Goal: Transaction & Acquisition: Purchase product/service

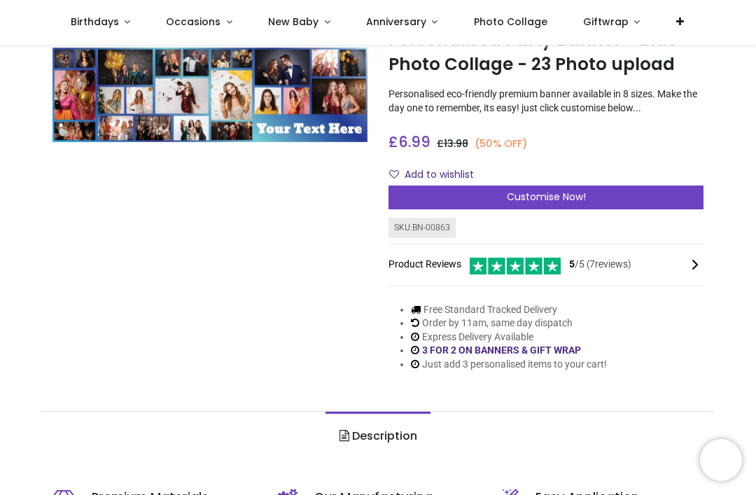
scroll to position [62, 0]
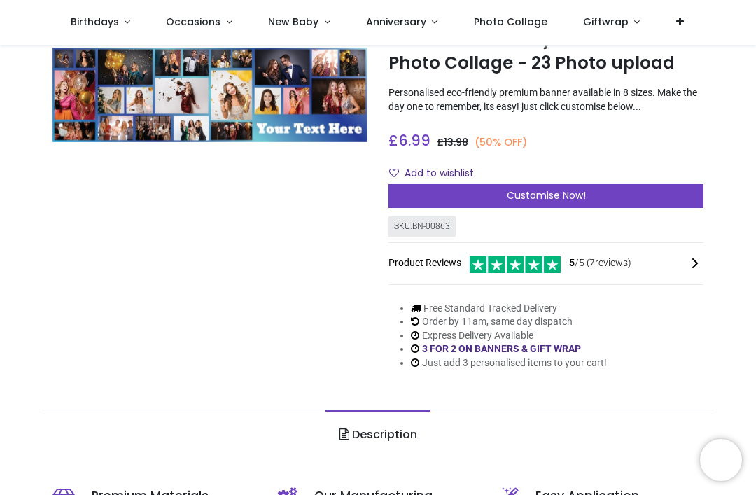
click at [537, 184] on div "Customise Now!" at bounding box center [546, 196] width 315 height 24
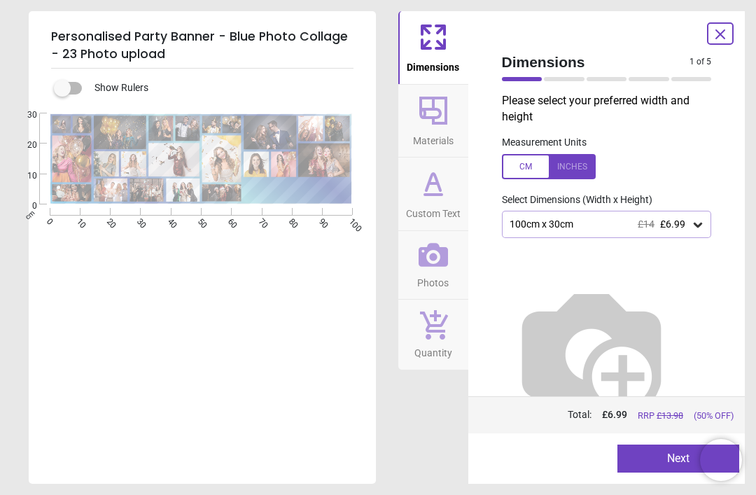
click at [693, 224] on icon at bounding box center [698, 225] width 14 height 14
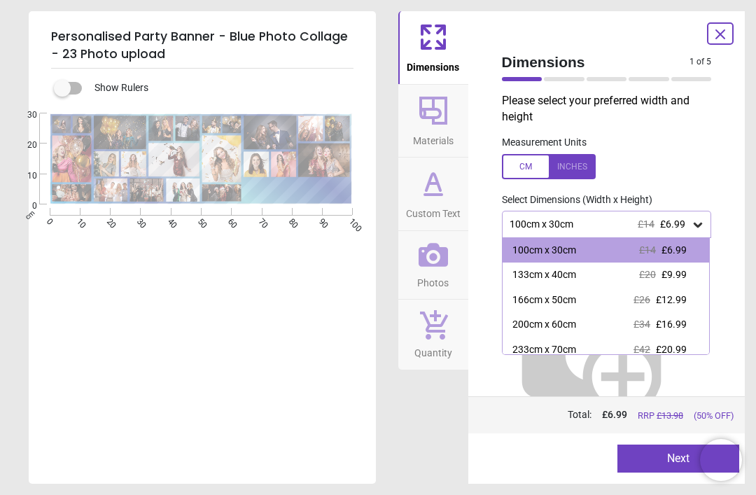
click at [708, 176] on label at bounding box center [607, 166] width 210 height 25
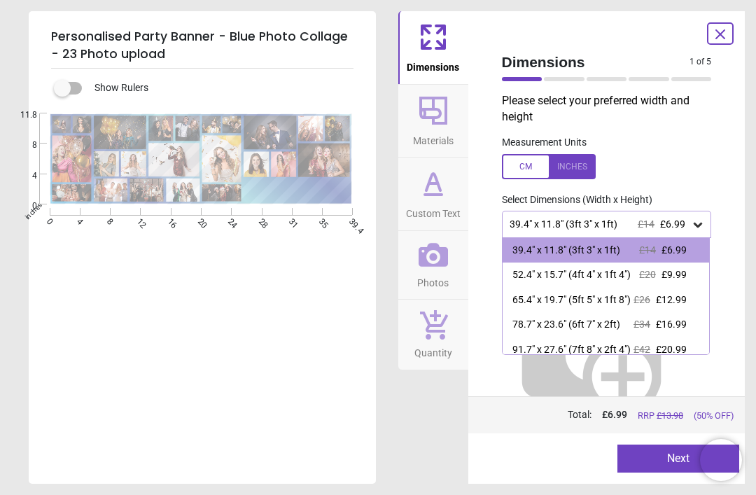
click at [534, 154] on div at bounding box center [549, 166] width 94 height 25
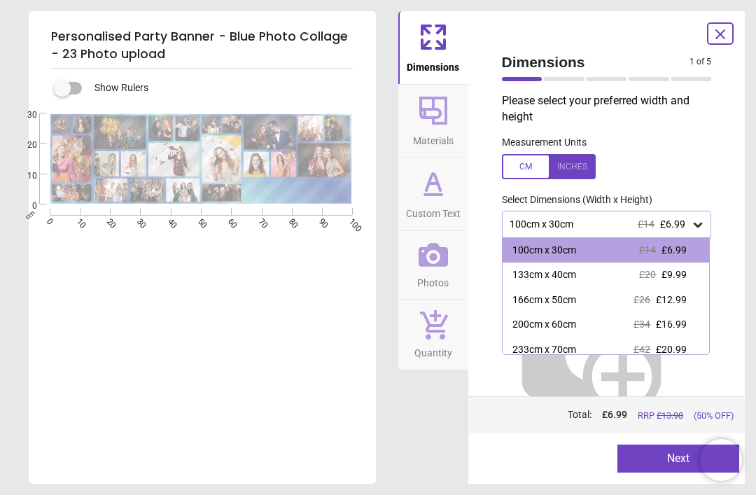
click at [704, 161] on label at bounding box center [607, 166] width 210 height 25
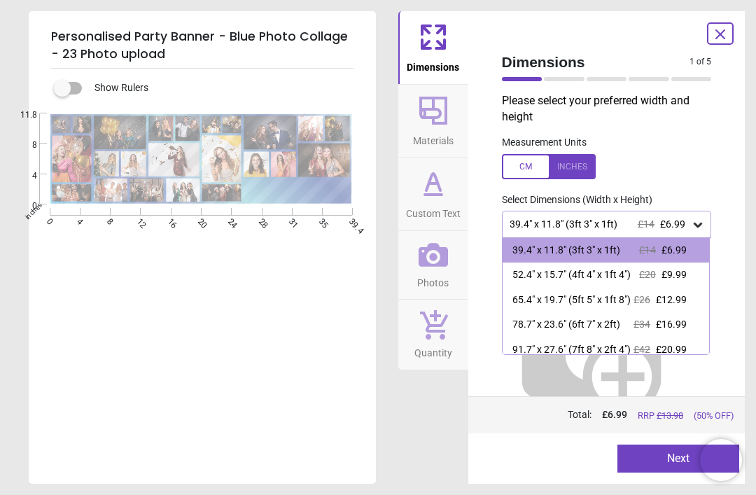
click at [530, 173] on div at bounding box center [549, 166] width 94 height 25
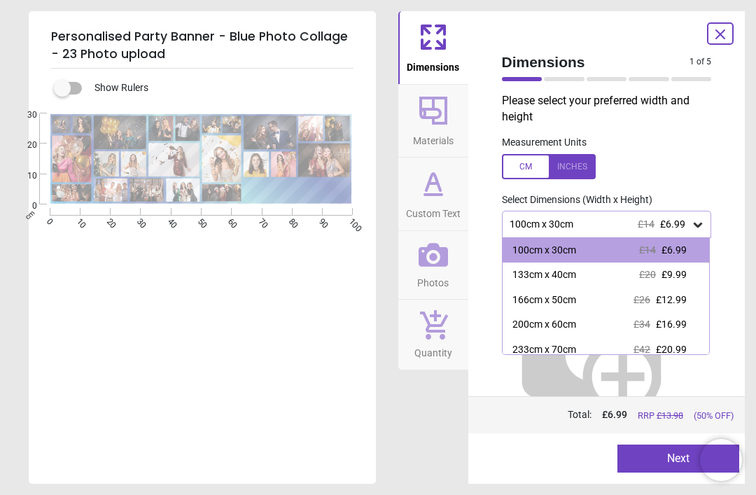
click at [697, 223] on icon at bounding box center [698, 225] width 8 height 5
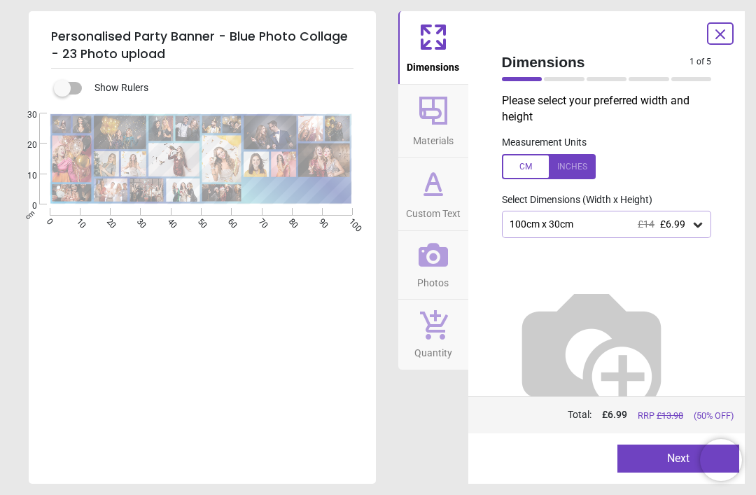
click at [435, 127] on span "Materials" at bounding box center [433, 137] width 41 height 21
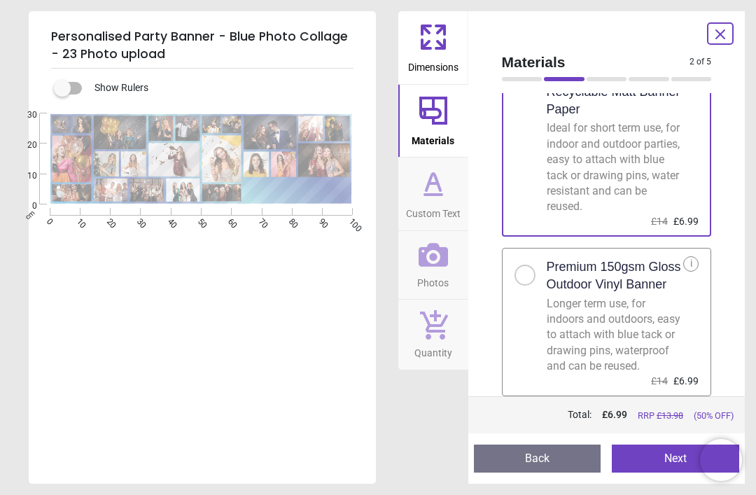
scroll to position [75, 0]
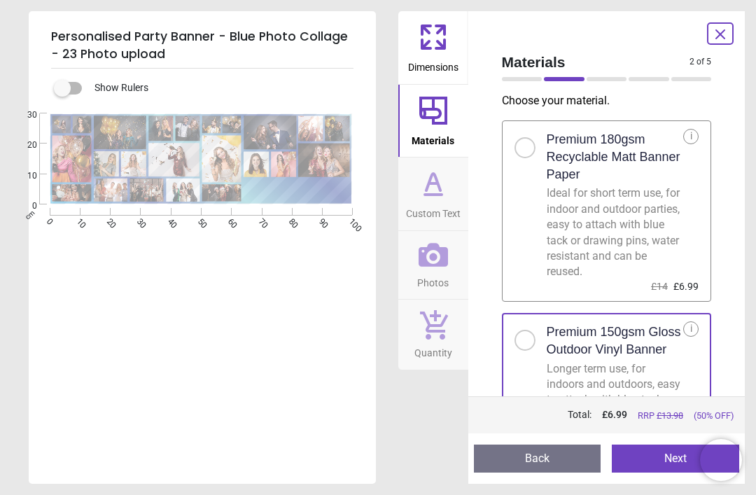
click at [452, 217] on span "Custom Text" at bounding box center [433, 210] width 55 height 21
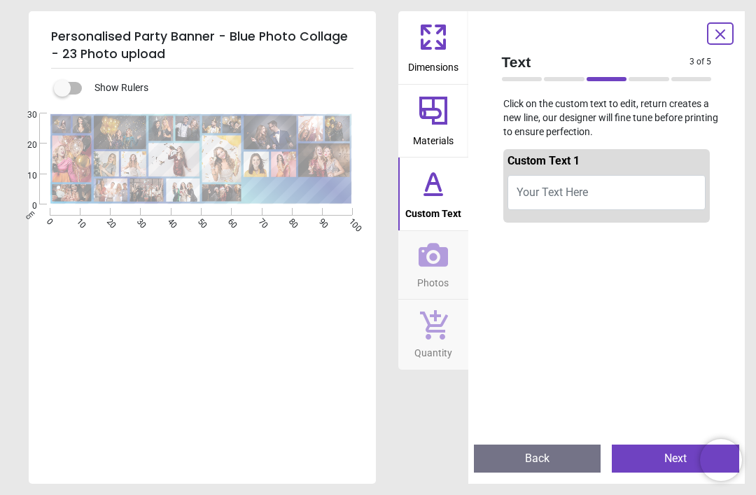
click at [597, 190] on button "Your Text Here" at bounding box center [607, 192] width 199 height 35
type textarea "**********"
click at [434, 267] on icon at bounding box center [433, 254] width 29 height 29
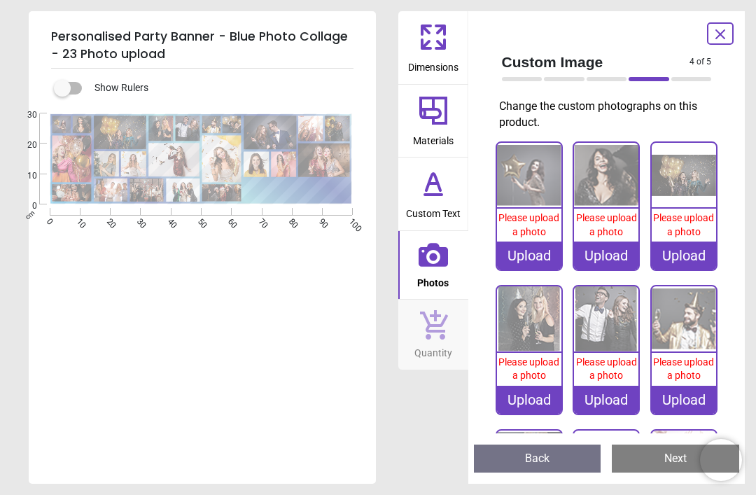
click at [537, 246] on div "Upload" at bounding box center [529, 256] width 64 height 28
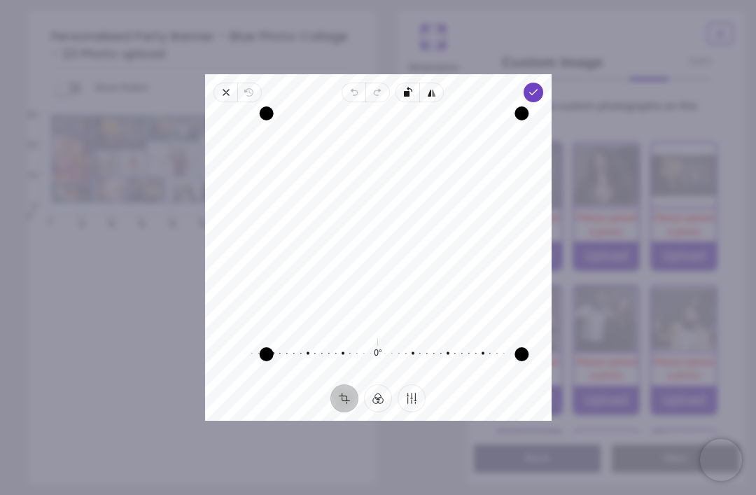
click at [538, 87] on icon "button" at bounding box center [532, 92] width 11 height 11
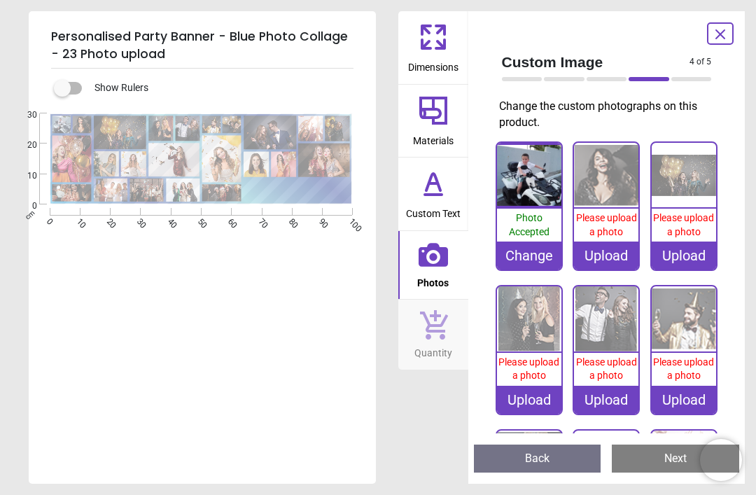
click at [610, 258] on div "Upload" at bounding box center [606, 256] width 64 height 28
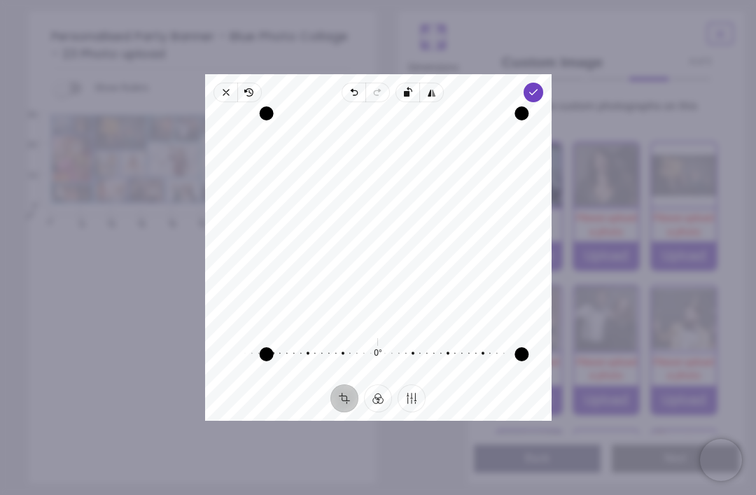
click at [538, 87] on icon "button" at bounding box center [532, 92] width 11 height 11
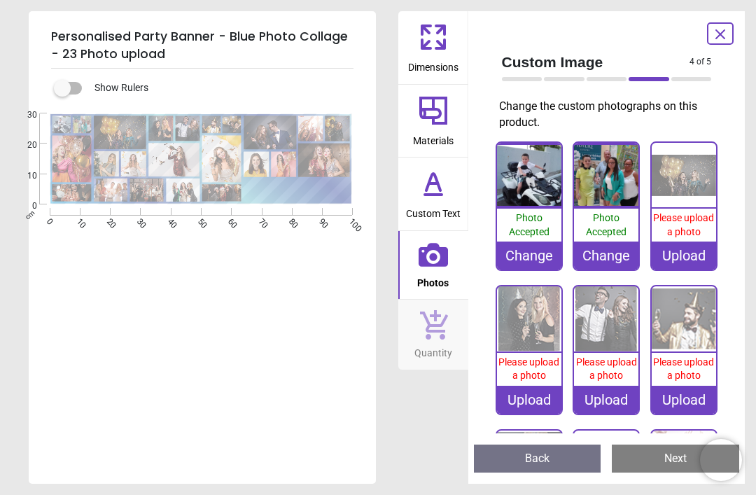
click at [683, 251] on div "Upload" at bounding box center [684, 256] width 64 height 28
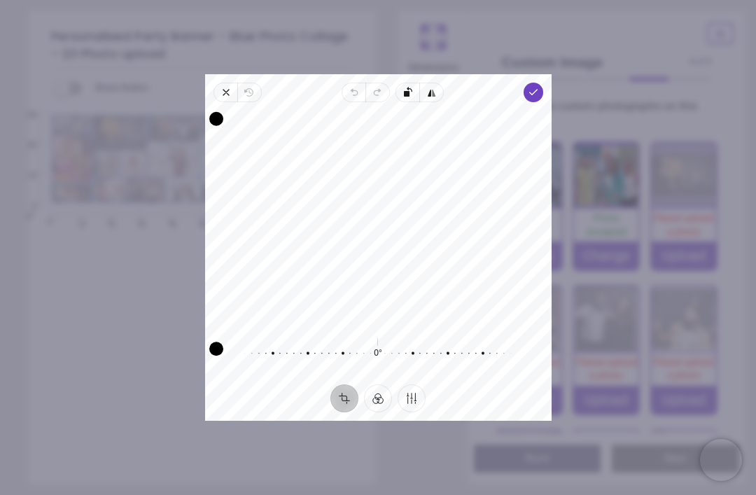
click at [538, 87] on icon "button" at bounding box center [532, 92] width 11 height 11
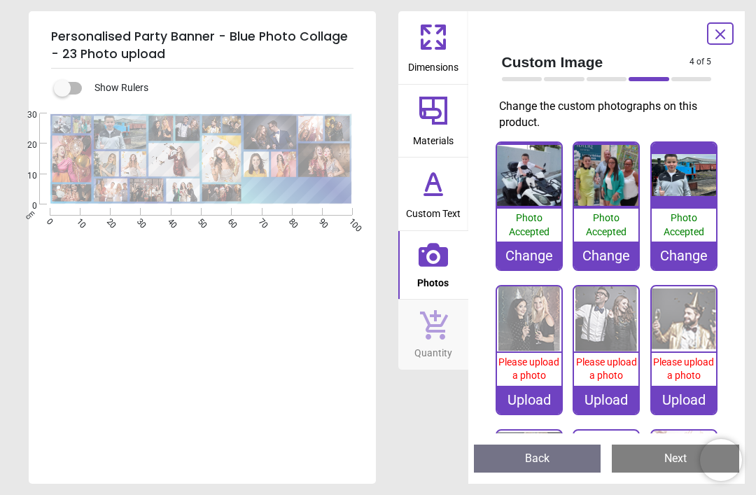
click at [525, 403] on div "Upload" at bounding box center [529, 400] width 64 height 28
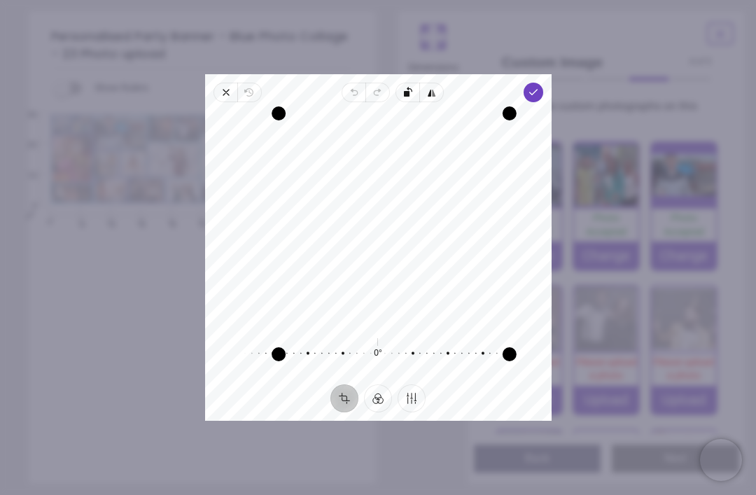
click at [537, 90] on polyline "button" at bounding box center [533, 92] width 8 height 5
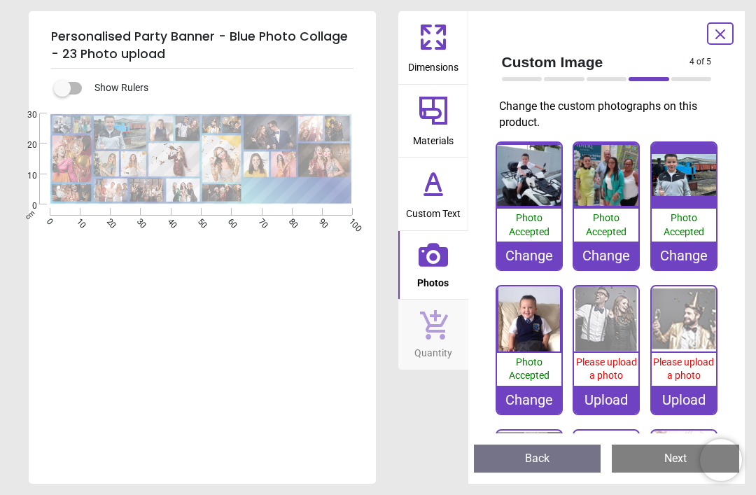
scroll to position [62, 0]
click at [610, 386] on div "Upload" at bounding box center [606, 400] width 64 height 28
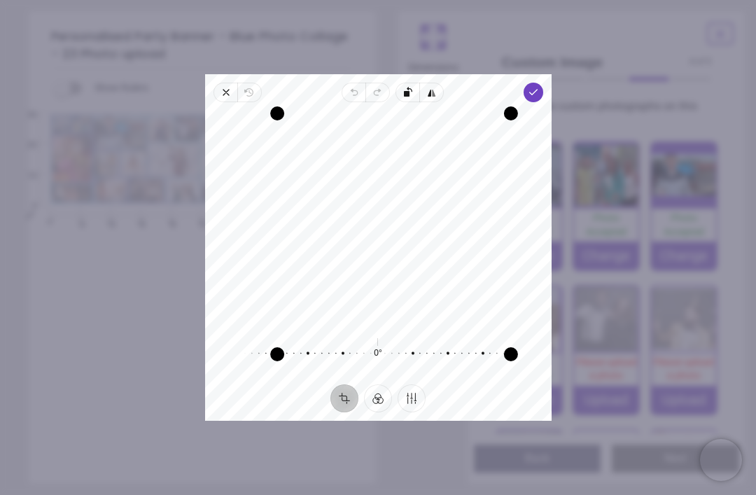
click at [538, 87] on icon "button" at bounding box center [532, 92] width 11 height 11
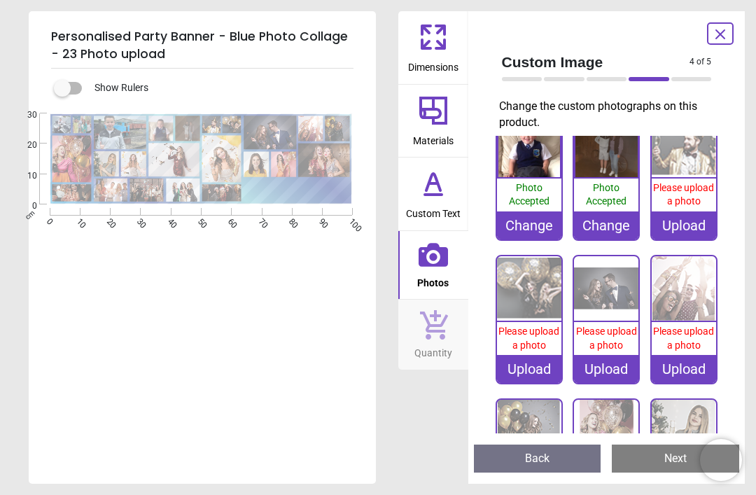
scroll to position [192, 0]
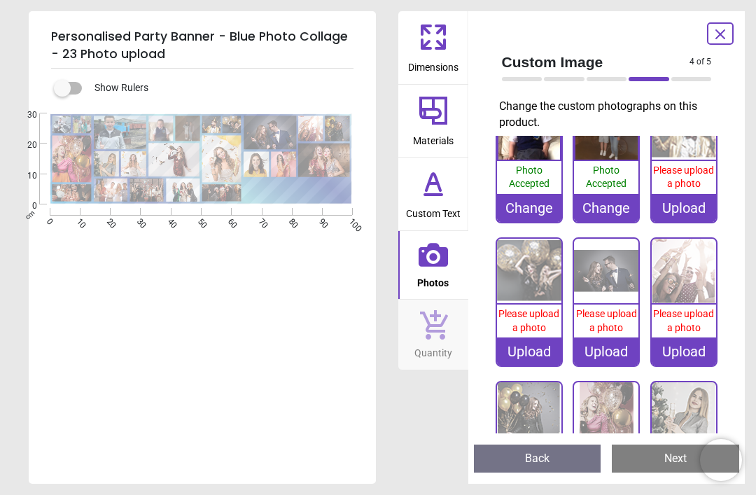
click at [674, 206] on div "Upload" at bounding box center [684, 208] width 64 height 28
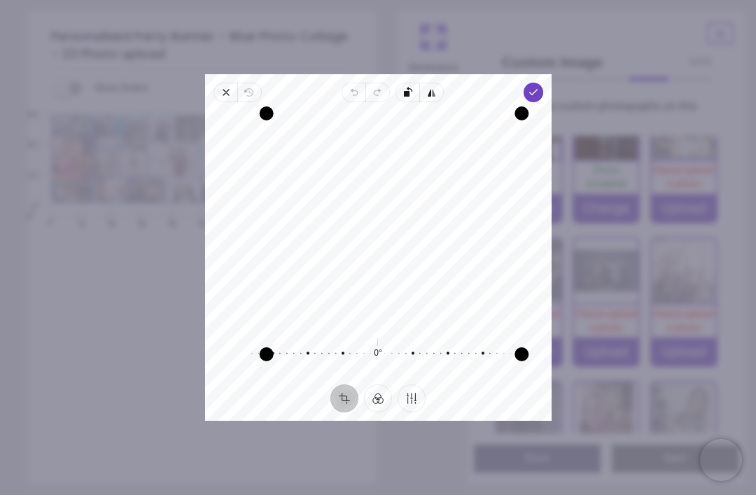
click at [538, 87] on icon "button" at bounding box center [532, 92] width 11 height 11
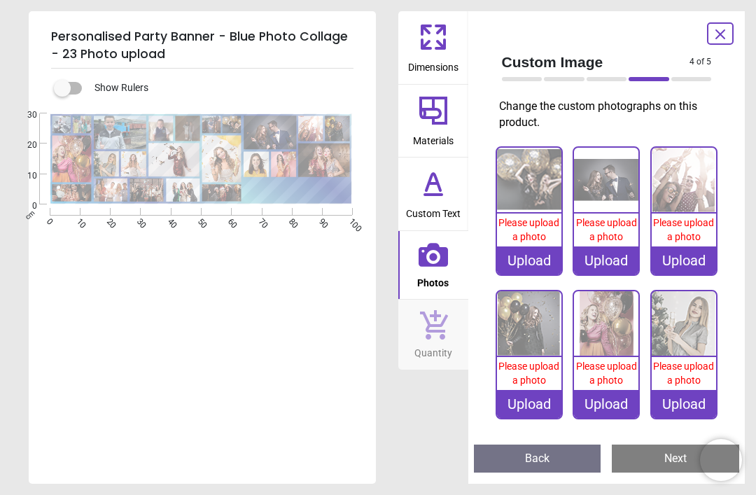
scroll to position [286, 0]
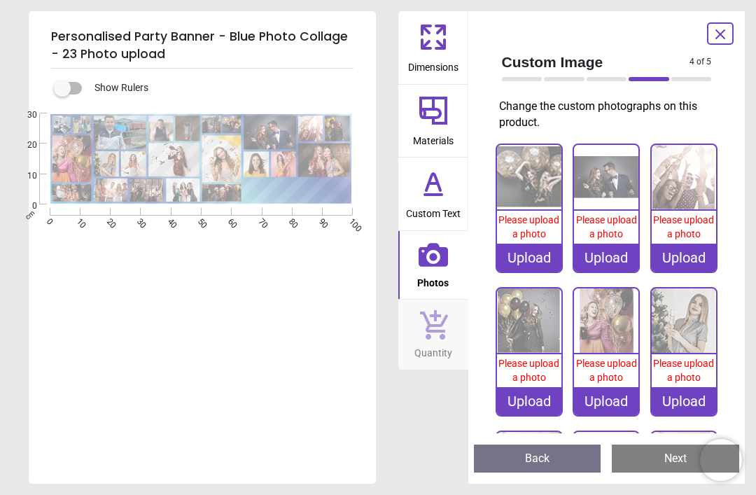
click at [537, 256] on div "Upload" at bounding box center [529, 258] width 64 height 28
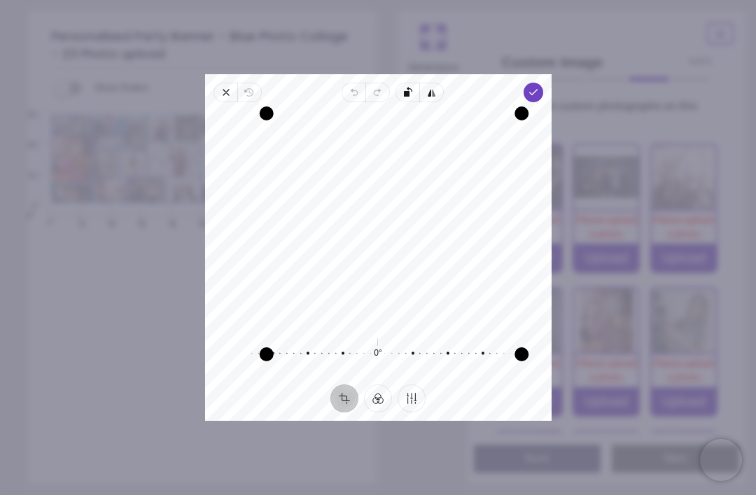
click at [543, 83] on span "Done" at bounding box center [533, 93] width 20 height 20
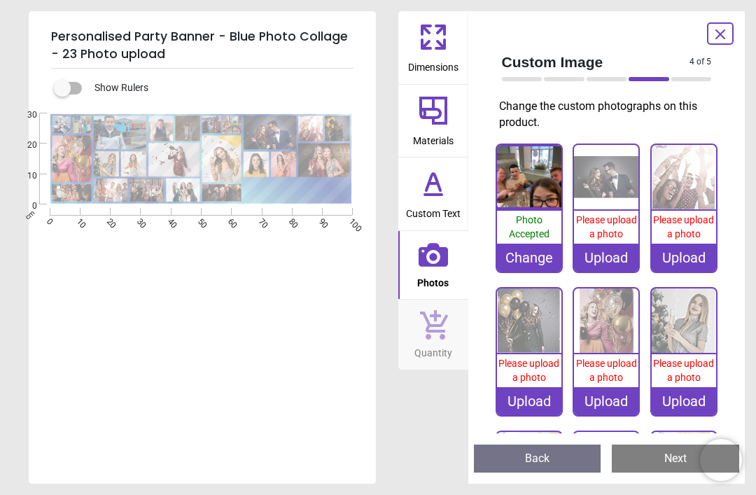
click at [616, 256] on div "Upload" at bounding box center [606, 258] width 64 height 28
click at [597, 266] on div "Upload" at bounding box center [606, 258] width 64 height 28
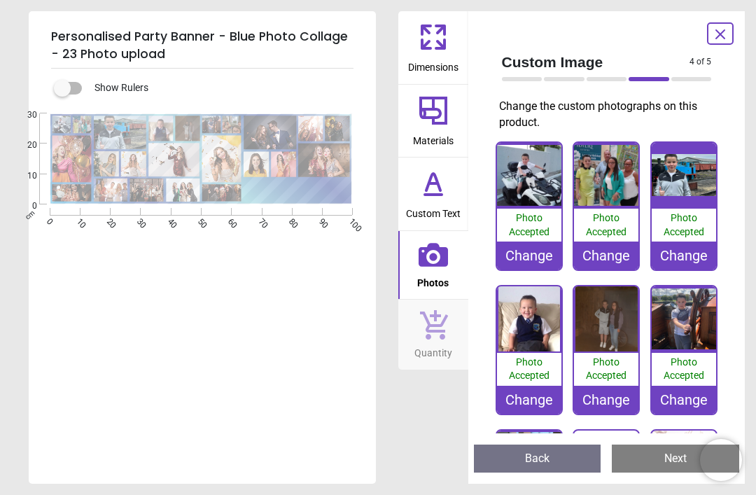
scroll to position [286, 0]
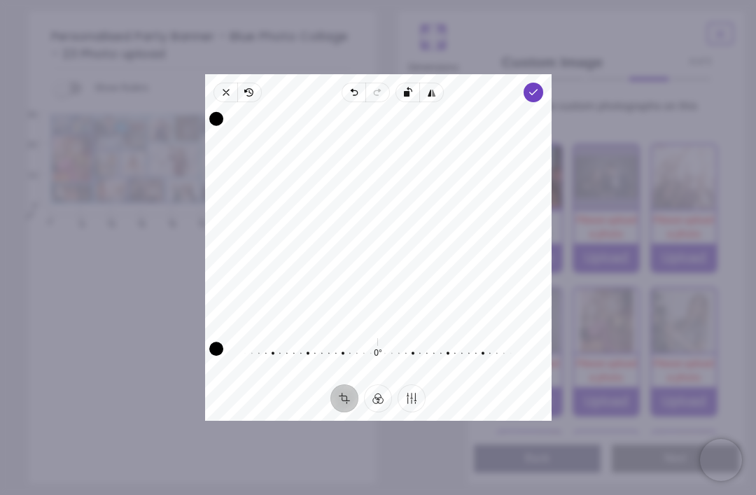
click at [538, 87] on icon "button" at bounding box center [532, 92] width 11 height 11
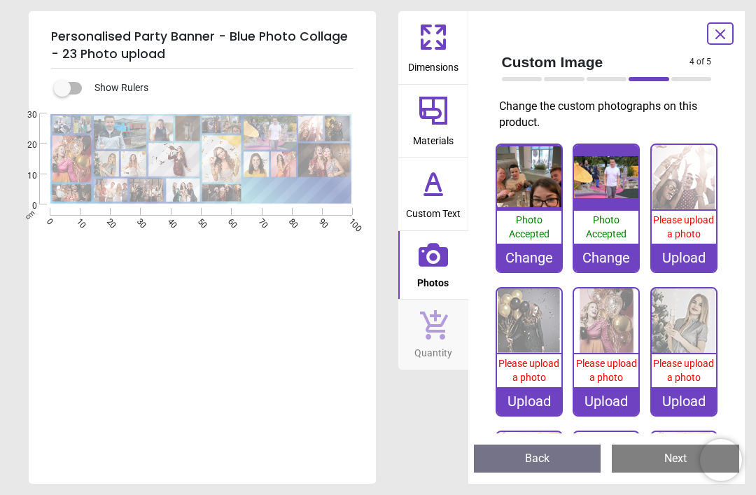
click at [536, 247] on div "Change" at bounding box center [529, 258] width 64 height 28
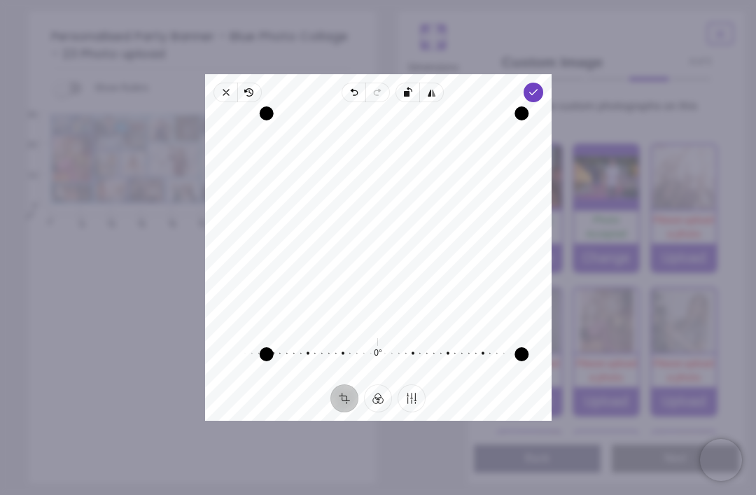
click at [537, 90] on polyline "button" at bounding box center [533, 92] width 8 height 5
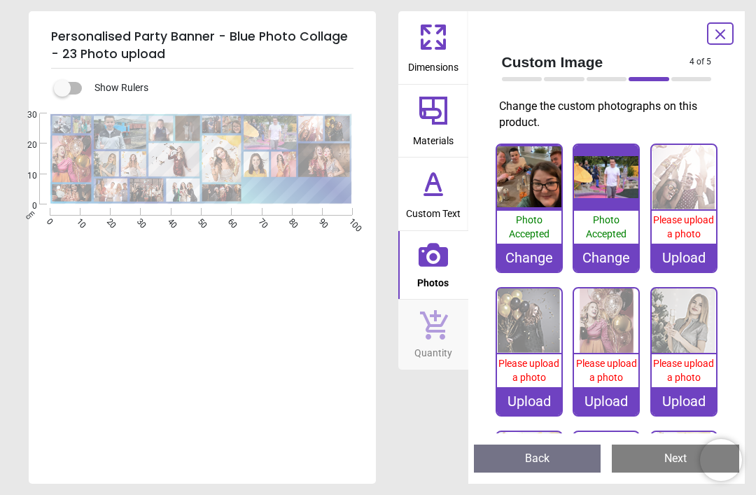
click at [683, 252] on div "Upload" at bounding box center [684, 258] width 64 height 28
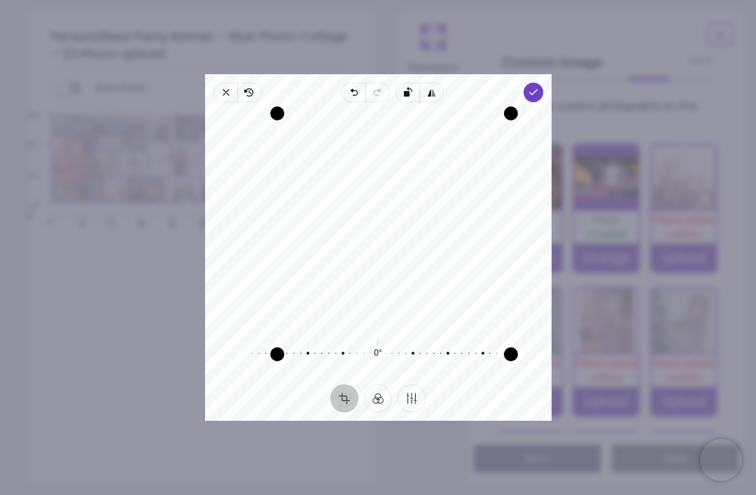
click at [538, 87] on icon "button" at bounding box center [532, 92] width 11 height 11
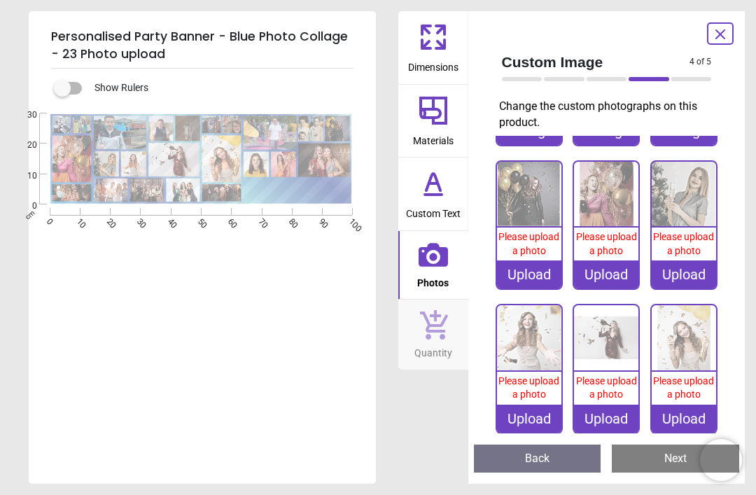
scroll to position [452, 0]
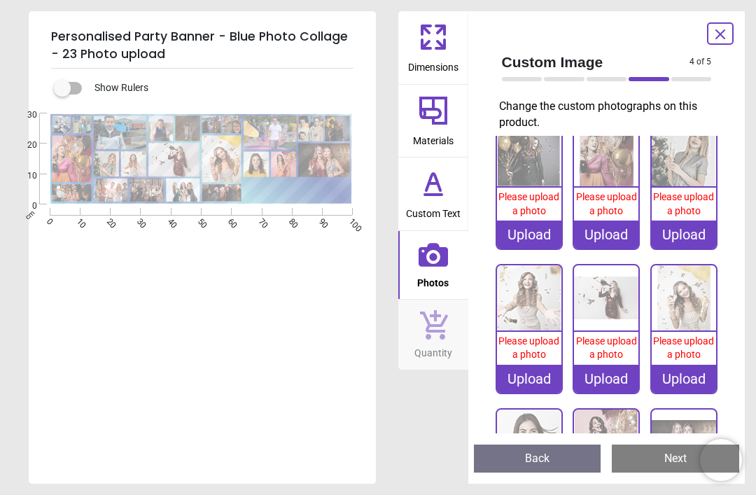
click at [536, 232] on div "Upload" at bounding box center [529, 235] width 64 height 28
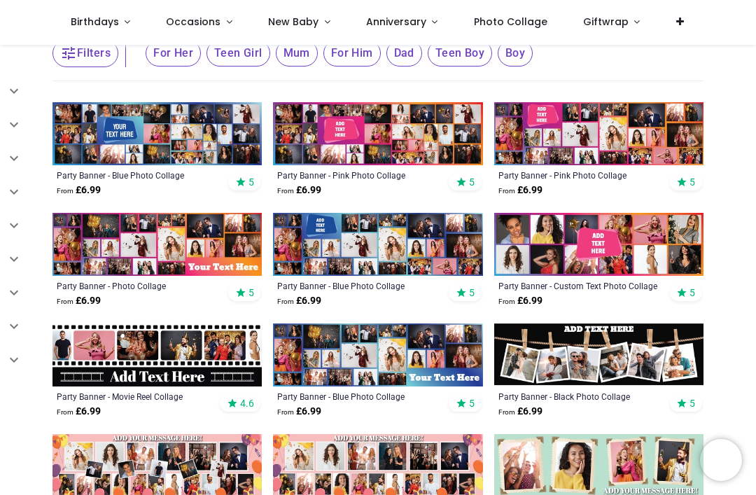
scroll to position [259, 0]
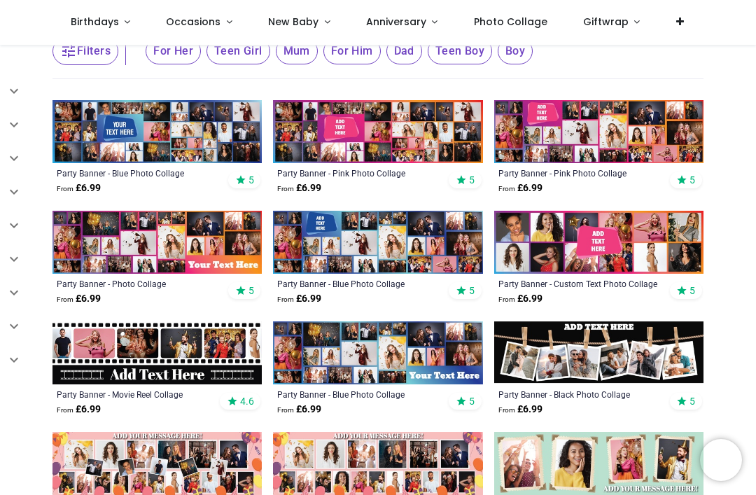
click at [368, 270] on img at bounding box center [377, 242] width 209 height 63
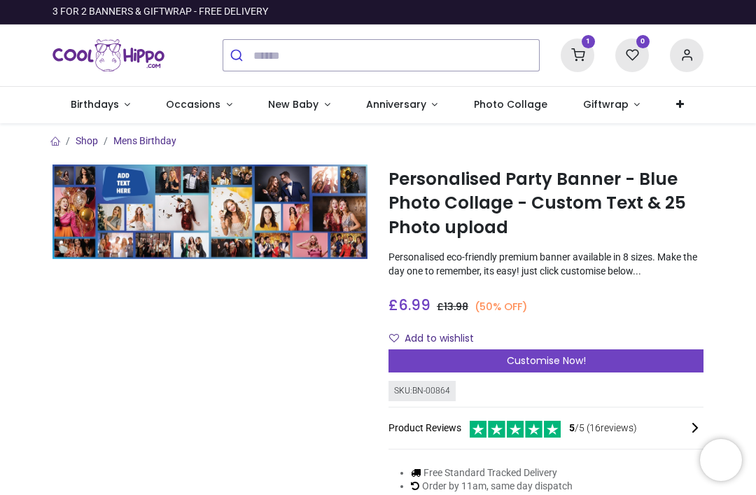
click at [586, 353] on div "Customise Now!" at bounding box center [546, 361] width 315 height 24
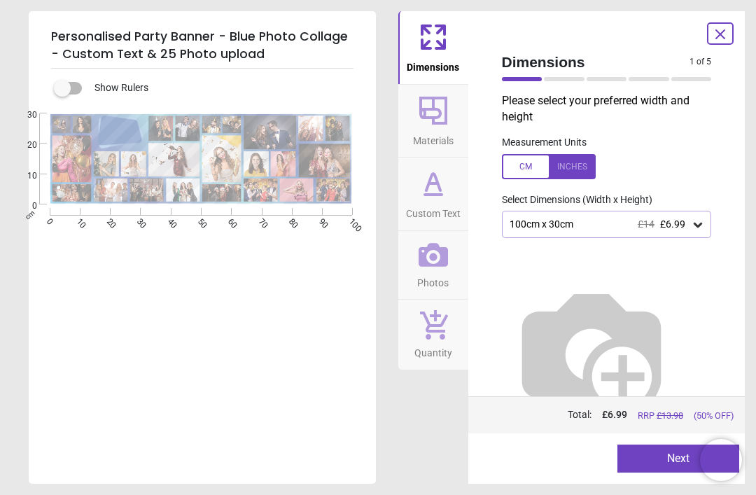
click at [680, 232] on div "100cm x 30cm £14 £6.99" at bounding box center [607, 224] width 210 height 27
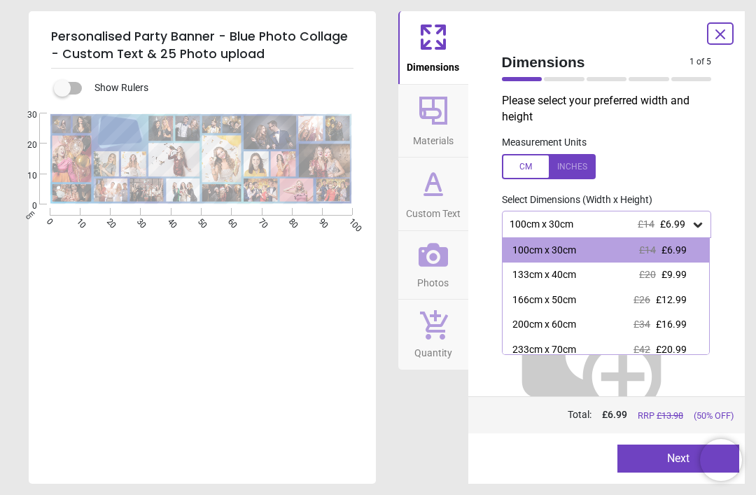
click at [652, 248] on span "£14" at bounding box center [647, 249] width 17 height 11
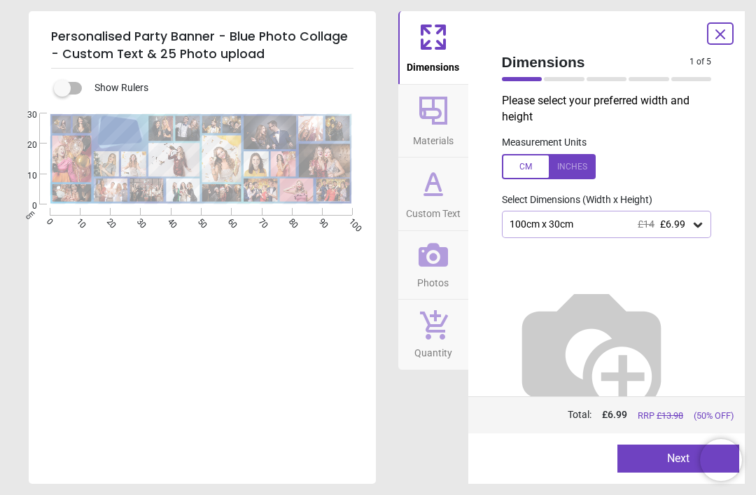
click at [443, 127] on span "Materials" at bounding box center [433, 137] width 41 height 21
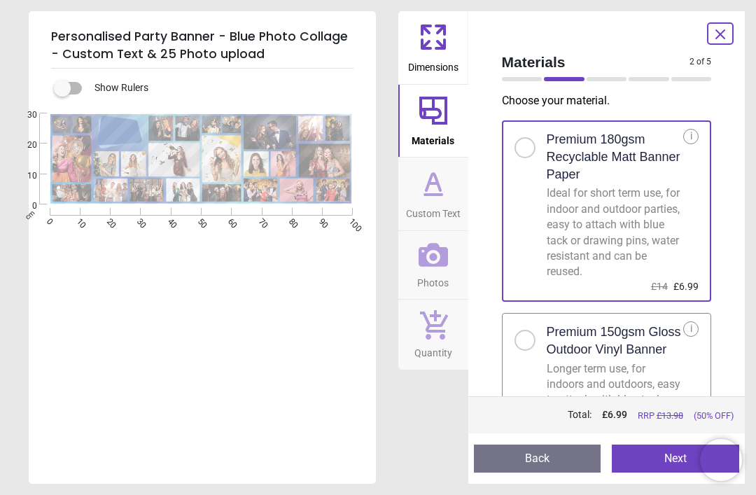
click at [671, 338] on h2 "Premium 150gsm Gloss Outdoor Vinyl Banner" at bounding box center [615, 340] width 137 height 35
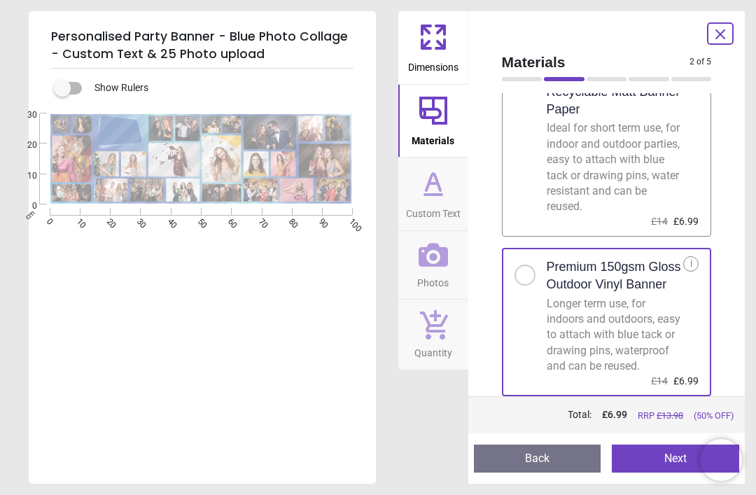
scroll to position [75, 0]
click at [445, 197] on icon at bounding box center [434, 184] width 34 height 34
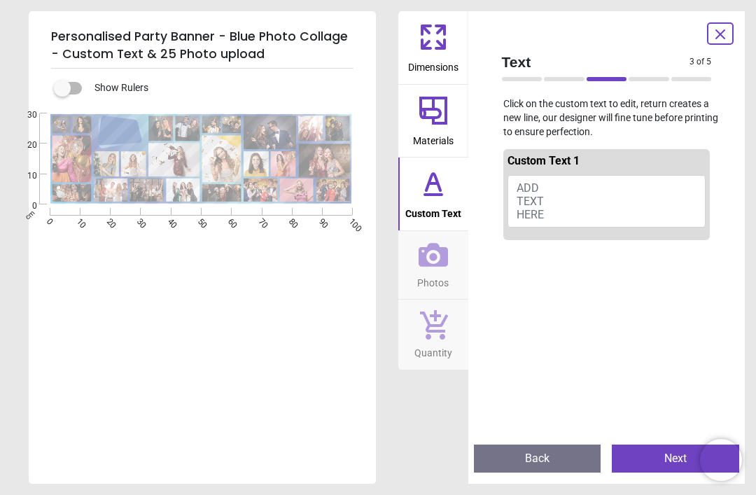
click at [612, 192] on button "ADD TEXT HERE" at bounding box center [607, 201] width 199 height 53
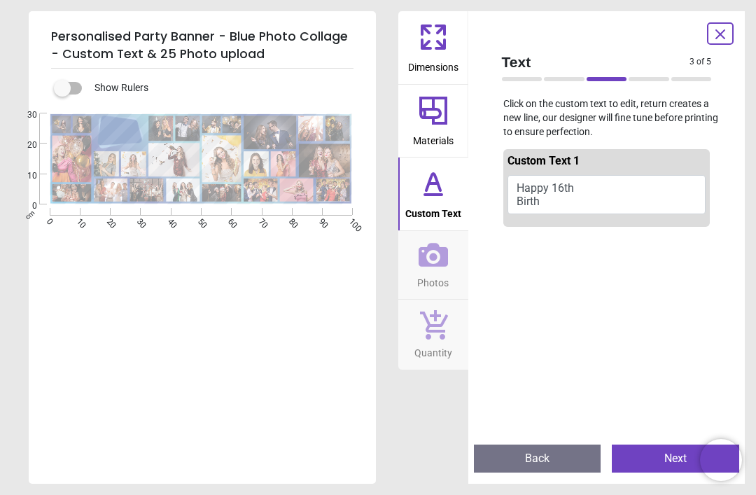
scroll to position [0, 0]
type textarea "**********"
click at [437, 261] on icon at bounding box center [433, 254] width 29 height 29
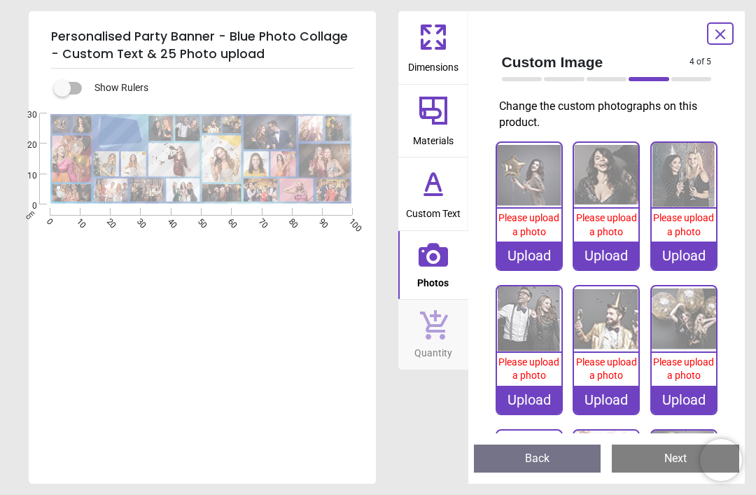
click at [527, 251] on div "Upload" at bounding box center [529, 256] width 64 height 28
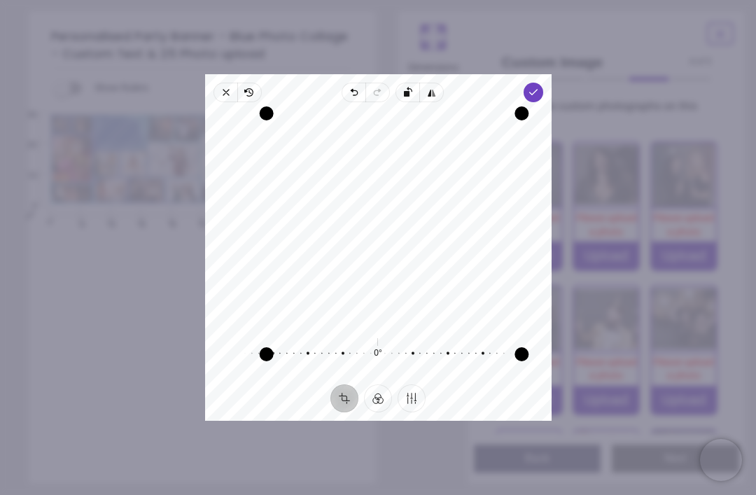
click at [543, 83] on span "Done" at bounding box center [533, 93] width 20 height 20
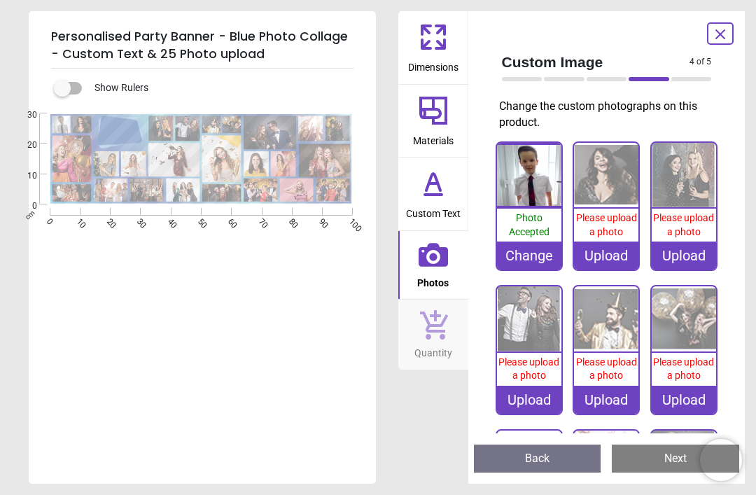
click at [607, 254] on div "Upload" at bounding box center [606, 256] width 64 height 28
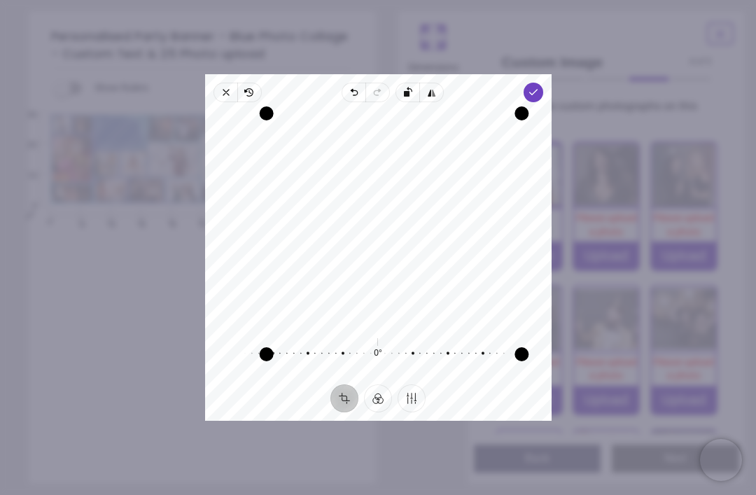
click at [538, 87] on icon "button" at bounding box center [532, 92] width 11 height 11
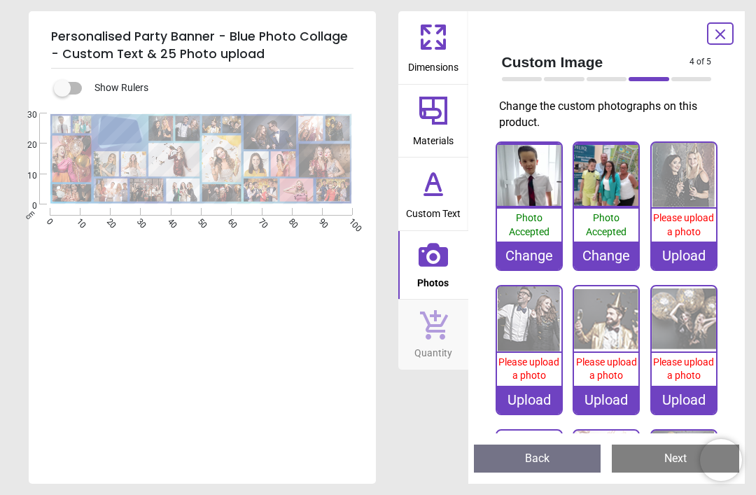
click at [686, 246] on div "Upload" at bounding box center [684, 256] width 64 height 28
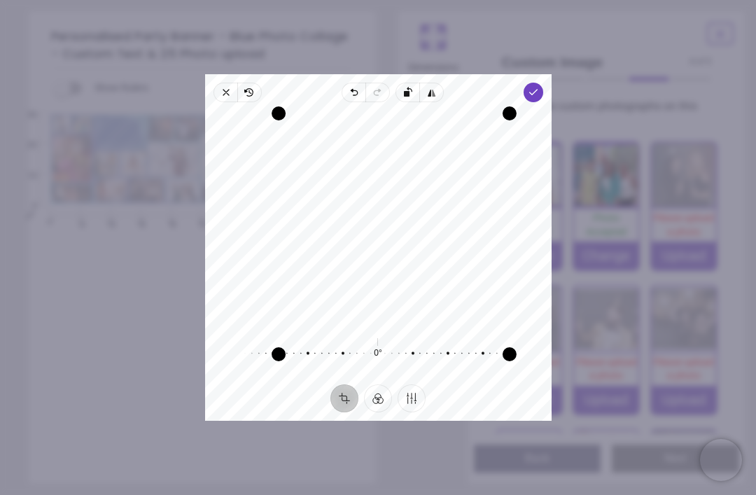
click at [537, 90] on polyline "button" at bounding box center [533, 92] width 8 height 5
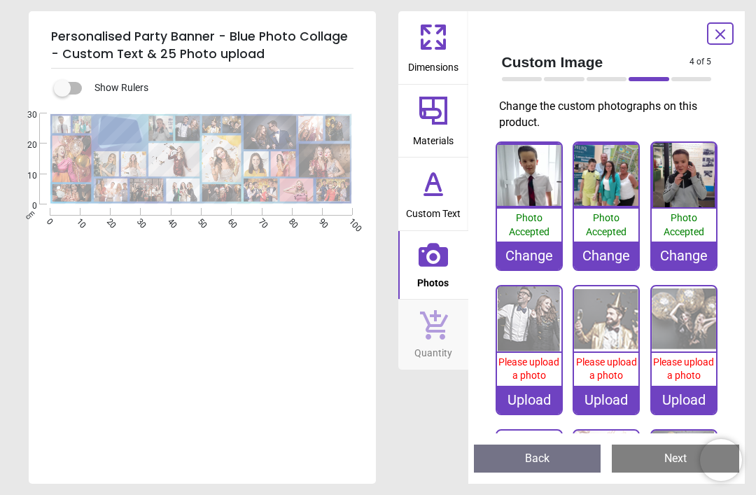
click at [536, 399] on div "Upload" at bounding box center [529, 400] width 64 height 28
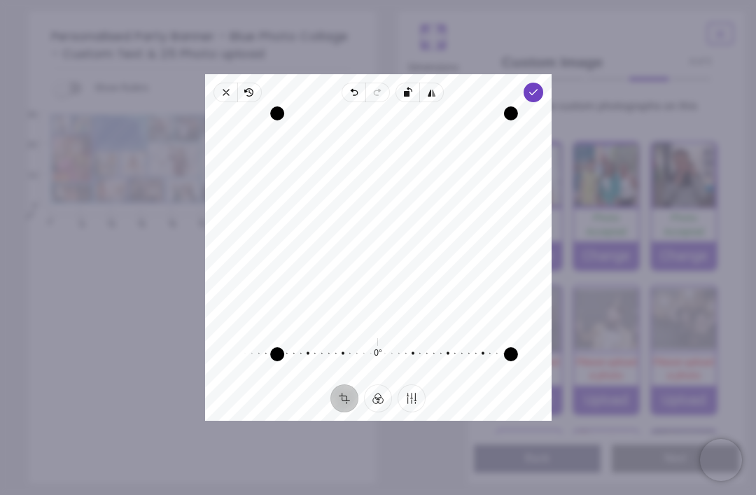
click at [543, 83] on span "Done" at bounding box center [533, 93] width 20 height 20
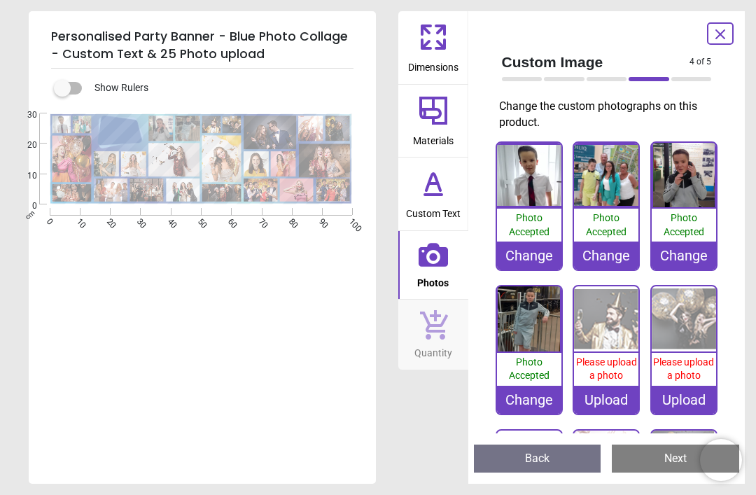
click at [613, 389] on div "Upload" at bounding box center [606, 400] width 64 height 28
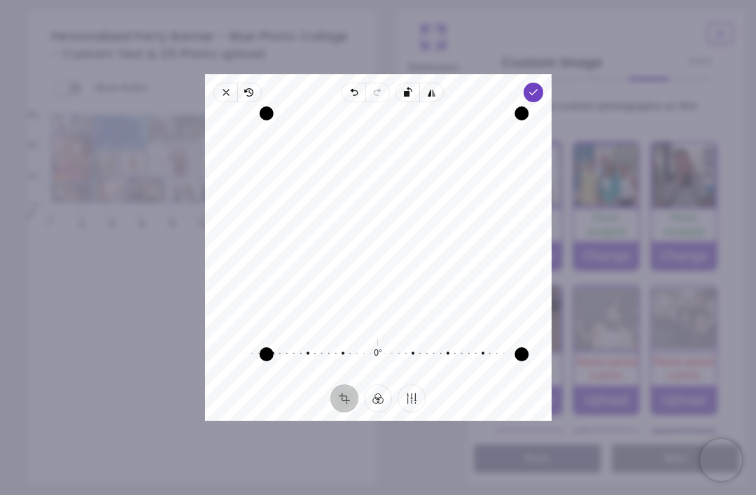
click at [542, 85] on span "Done" at bounding box center [533, 93] width 20 height 20
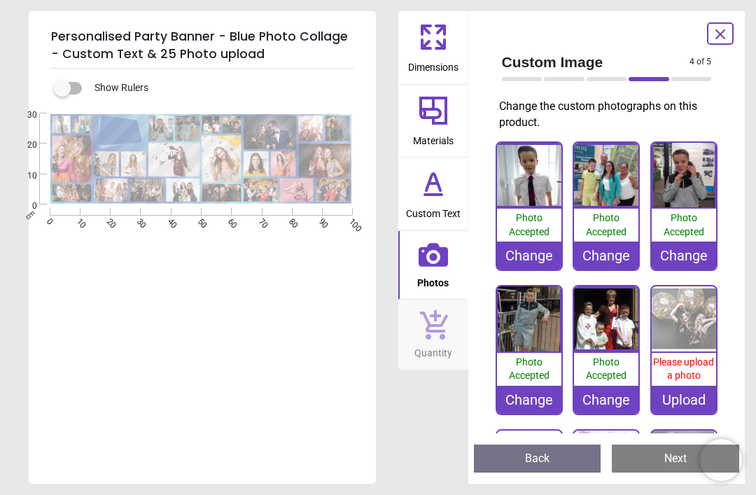
click at [607, 392] on div "Change" at bounding box center [606, 400] width 64 height 28
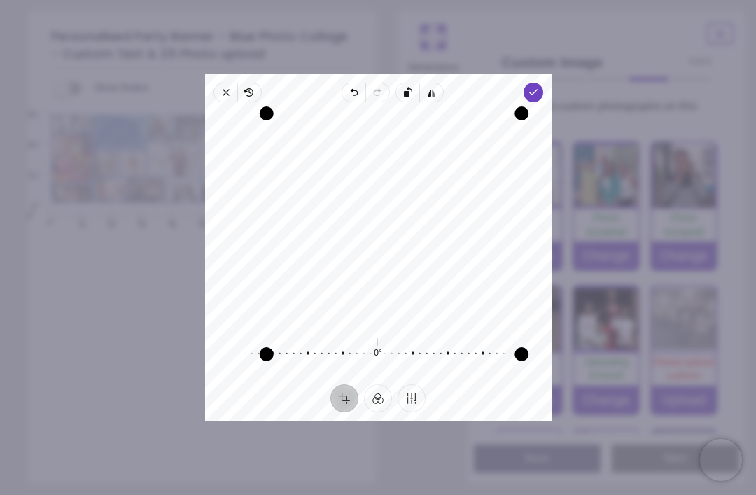
click at [543, 83] on span "Done" at bounding box center [533, 93] width 20 height 20
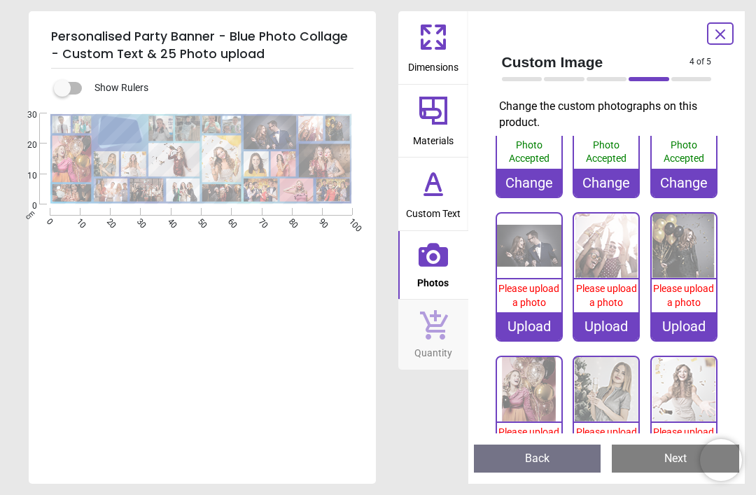
scroll to position [218, 0]
click at [538, 323] on div "Upload" at bounding box center [529, 326] width 64 height 28
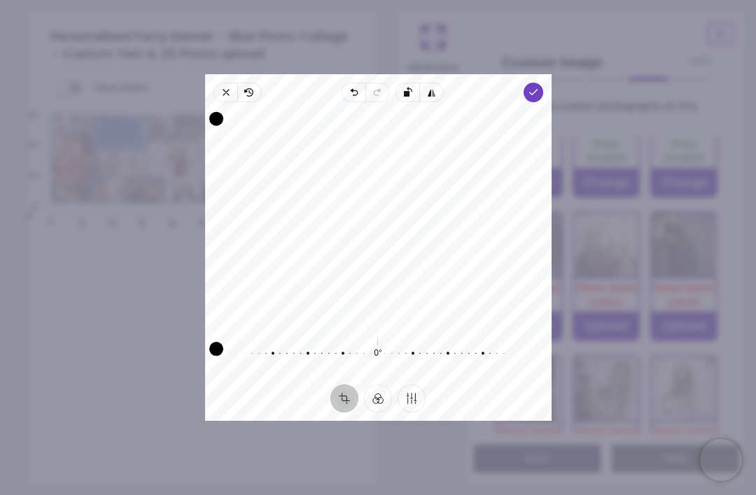
click at [537, 90] on polyline "button" at bounding box center [533, 92] width 8 height 5
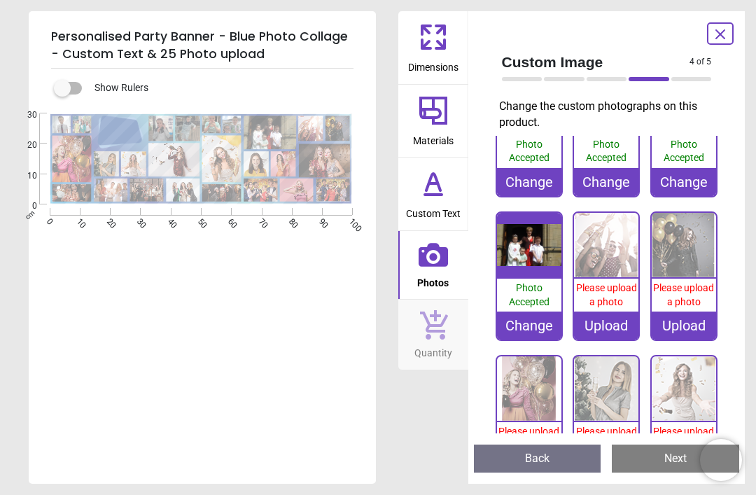
click at [626, 315] on div "Upload" at bounding box center [606, 326] width 64 height 28
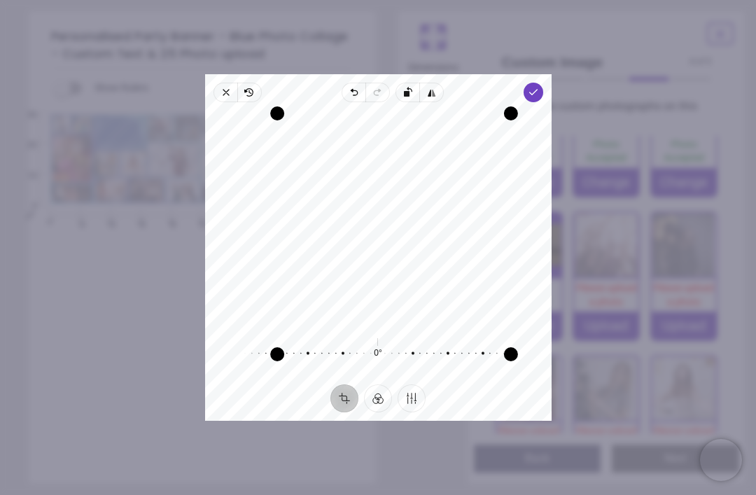
click at [538, 87] on icon "button" at bounding box center [532, 92] width 11 height 11
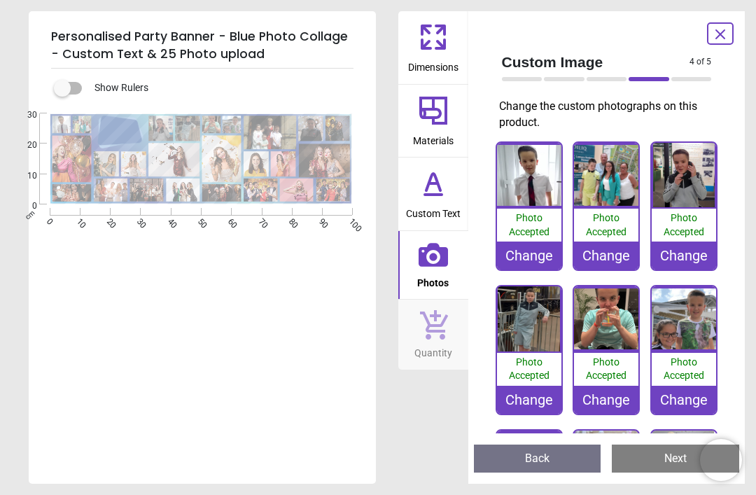
scroll to position [218, 0]
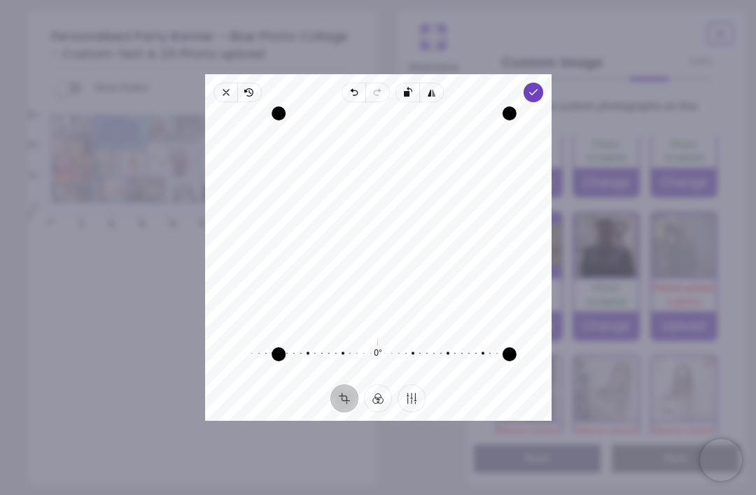
click at [537, 90] on polyline "button" at bounding box center [533, 92] width 8 height 5
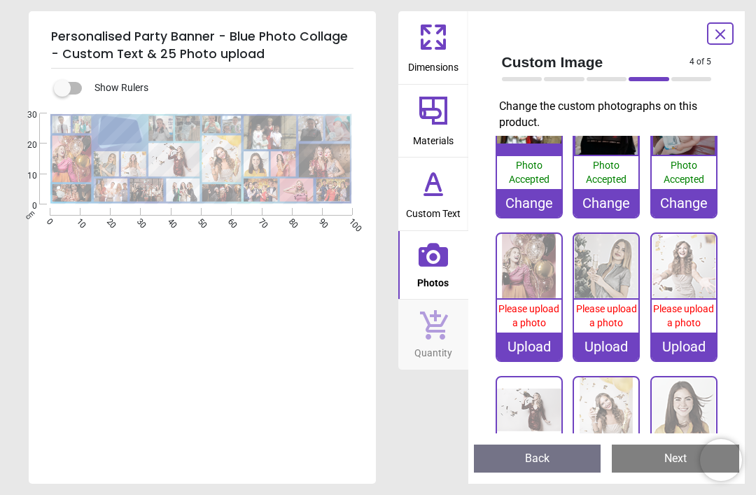
scroll to position [417, 0]
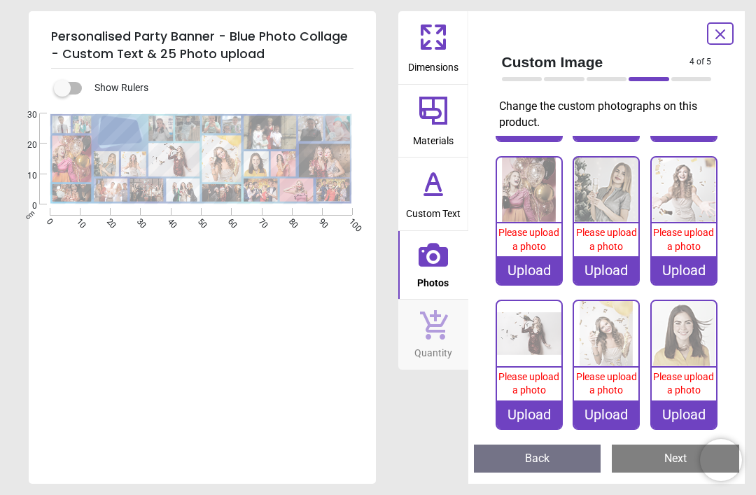
click at [532, 270] on div "Upload" at bounding box center [529, 270] width 64 height 28
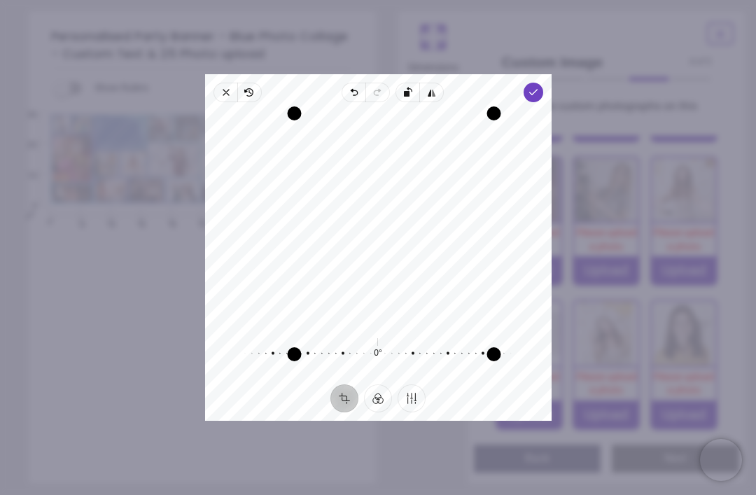
click at [537, 90] on polyline "button" at bounding box center [533, 92] width 8 height 5
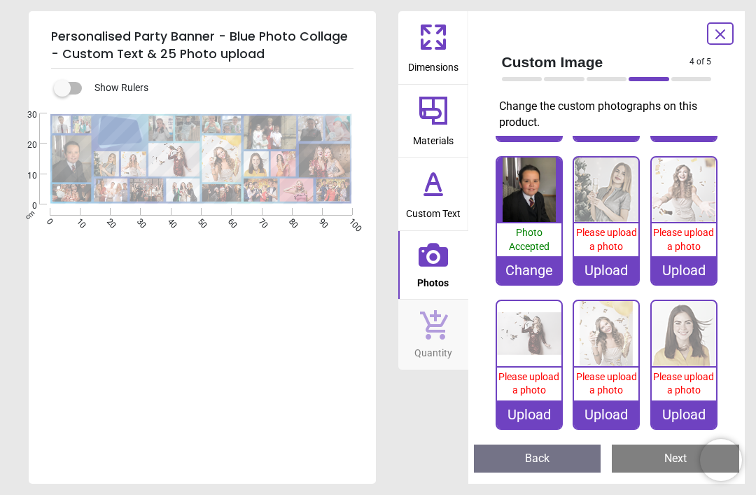
click at [617, 268] on div "Upload" at bounding box center [606, 270] width 64 height 28
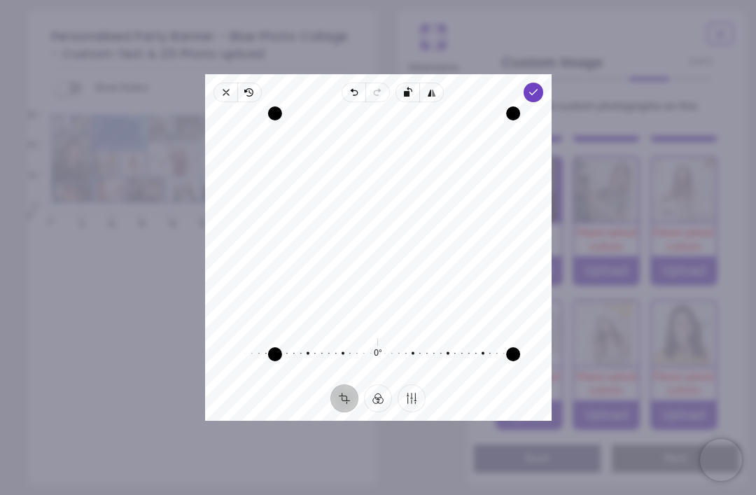
click at [538, 87] on icon "button" at bounding box center [532, 92] width 11 height 11
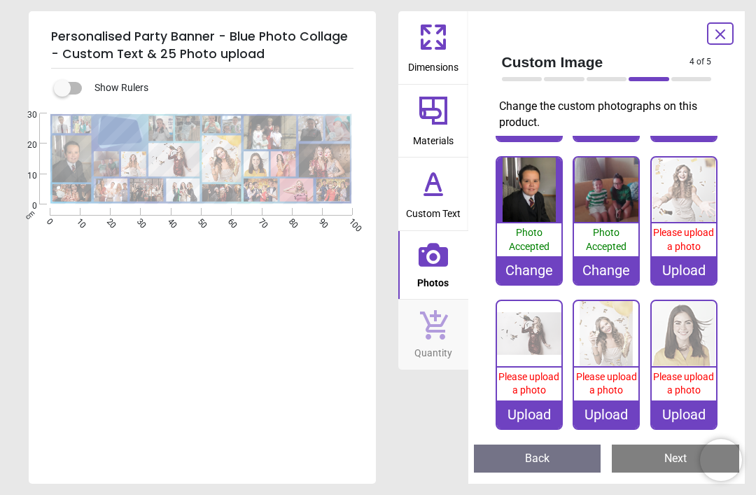
click at [667, 256] on div "Upload" at bounding box center [684, 270] width 64 height 28
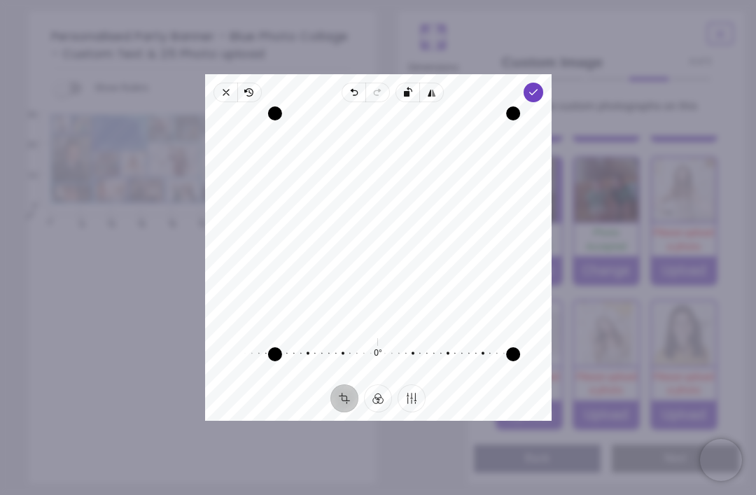
click at [538, 87] on icon "button" at bounding box center [532, 92] width 11 height 11
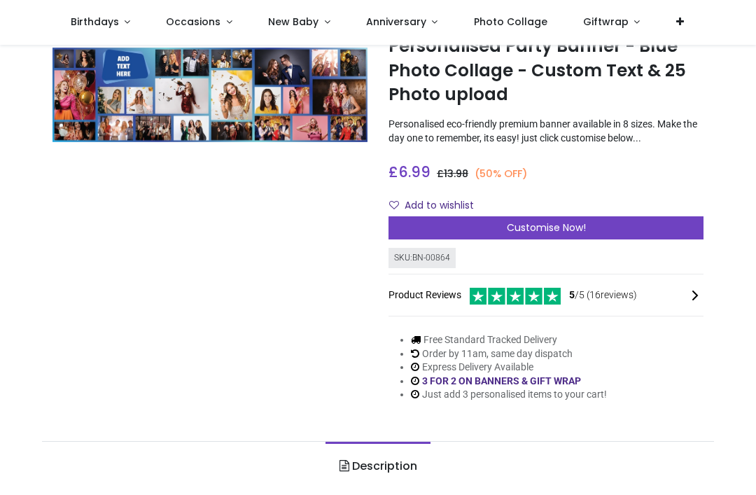
scroll to position [66, 0]
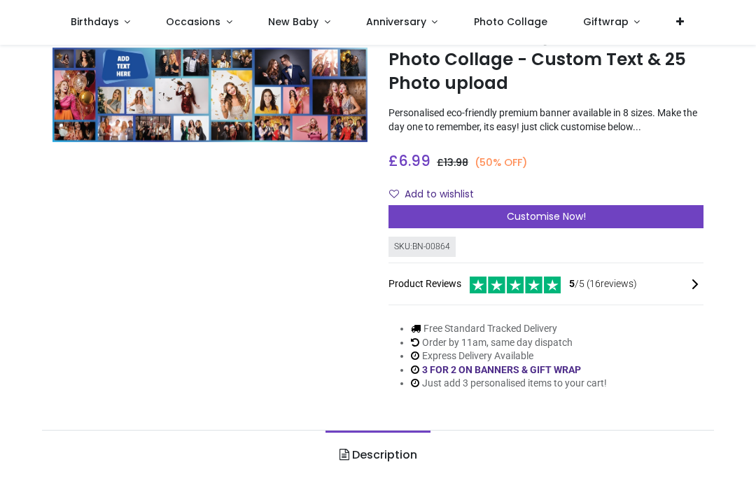
click at [597, 216] on div "Customise Now!" at bounding box center [546, 217] width 315 height 24
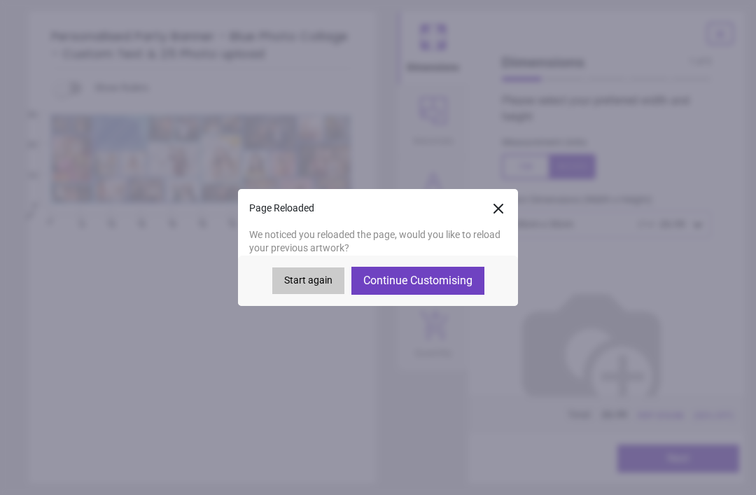
click at [447, 277] on button "Continue Customising" at bounding box center [417, 281] width 133 height 28
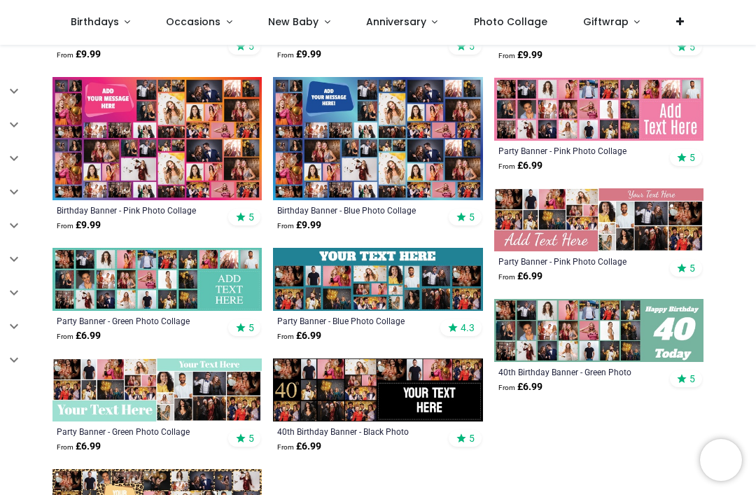
scroll to position [1061, 0]
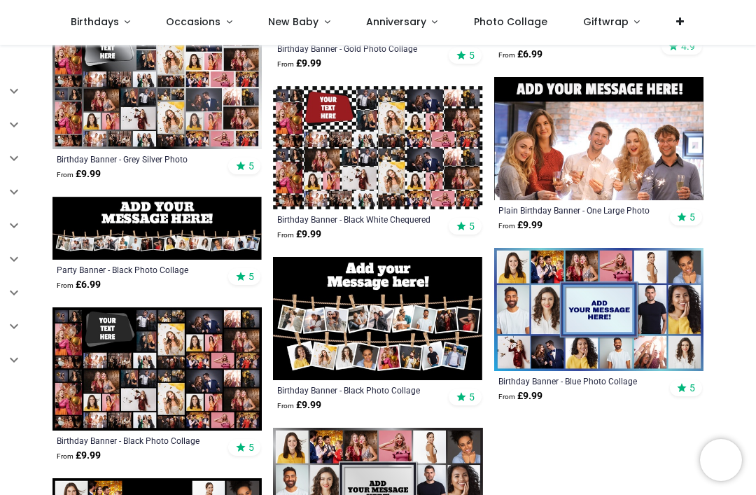
scroll to position [1558, 0]
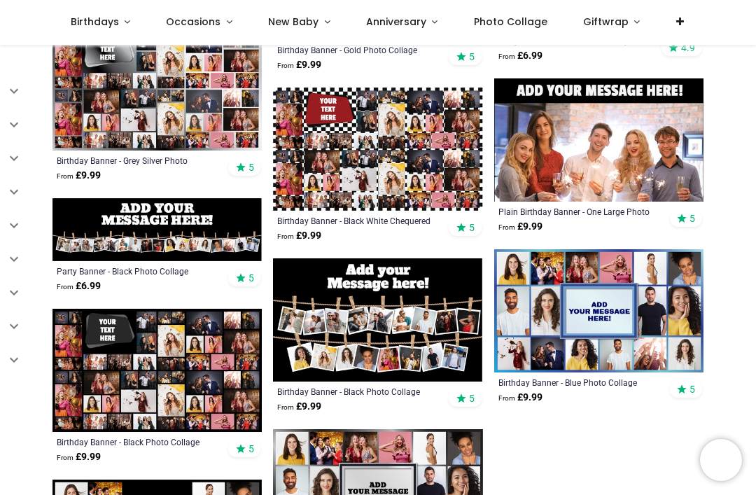
click at [180, 429] on img at bounding box center [157, 370] width 209 height 123
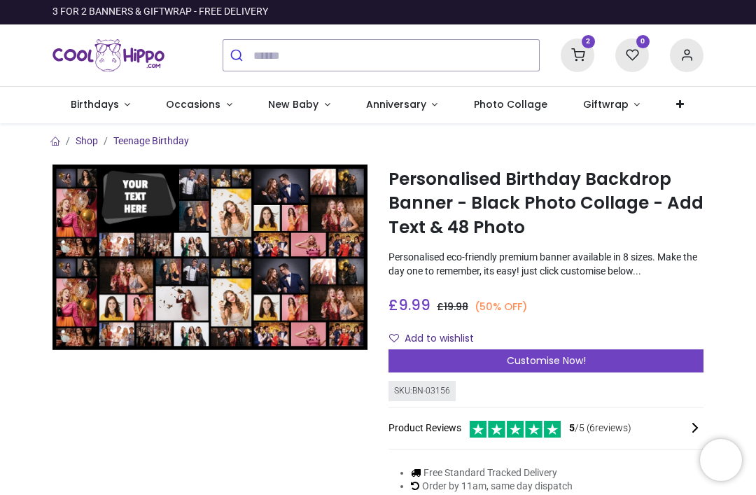
click at [581, 49] on icon at bounding box center [578, 56] width 34 height 34
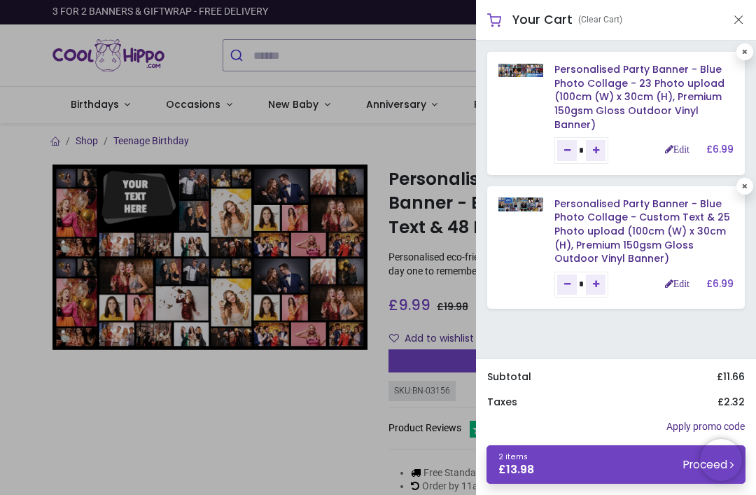
click at [247, 412] on div at bounding box center [378, 247] width 756 height 495
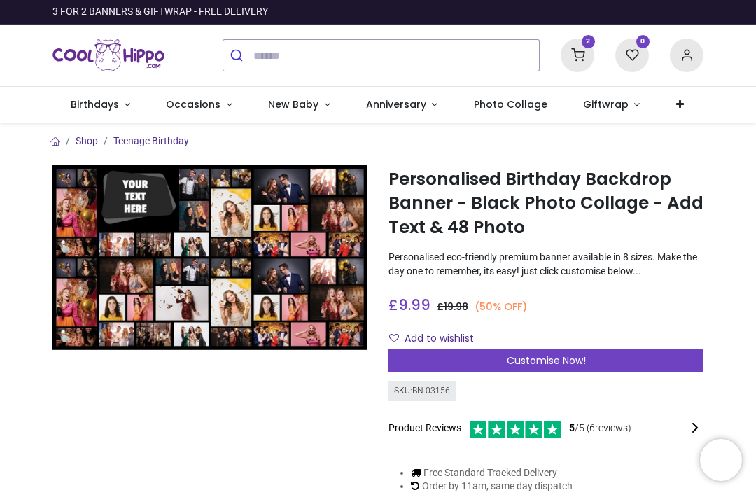
click at [578, 43] on icon at bounding box center [578, 56] width 34 height 34
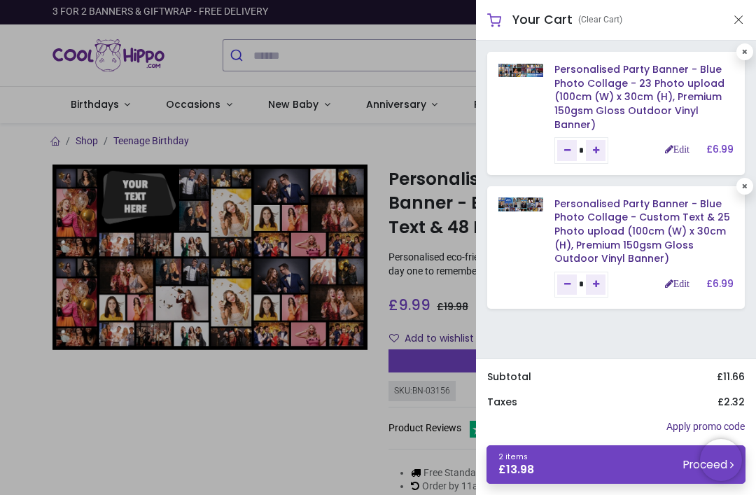
click at [592, 483] on link "2 items £ 13.98 Proceed" at bounding box center [616, 464] width 259 height 39
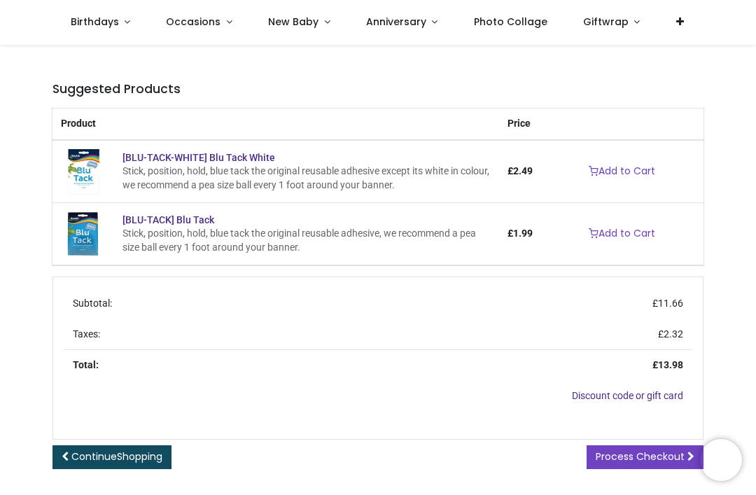
scroll to position [429, 0]
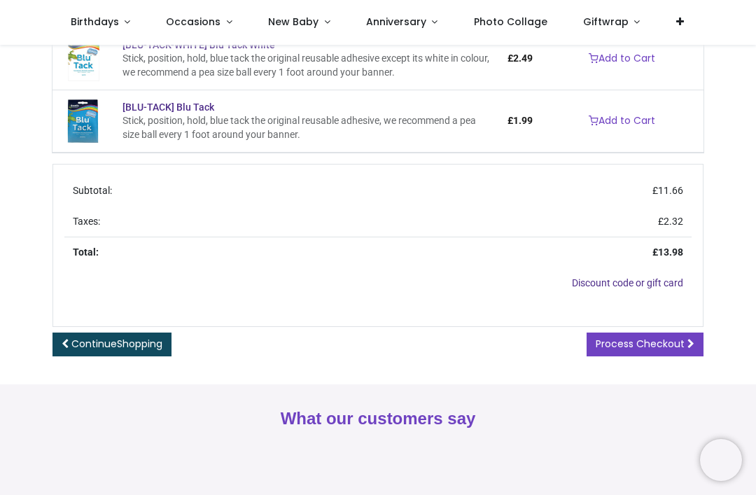
click at [677, 340] on span "Process Checkout" at bounding box center [640, 344] width 89 height 14
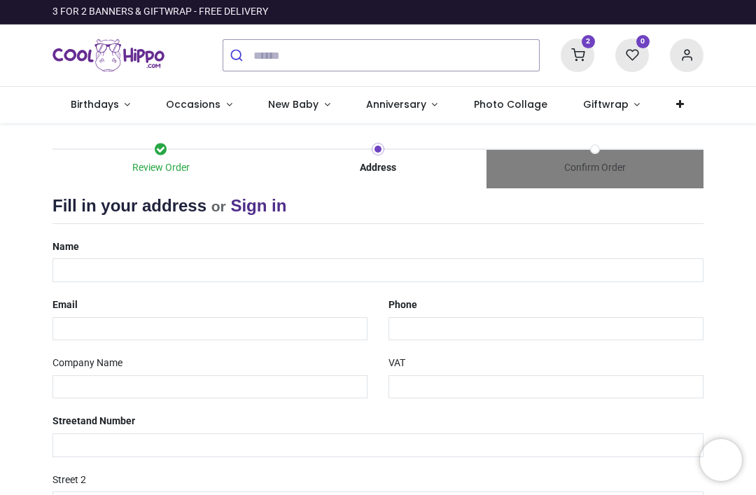
select select "***"
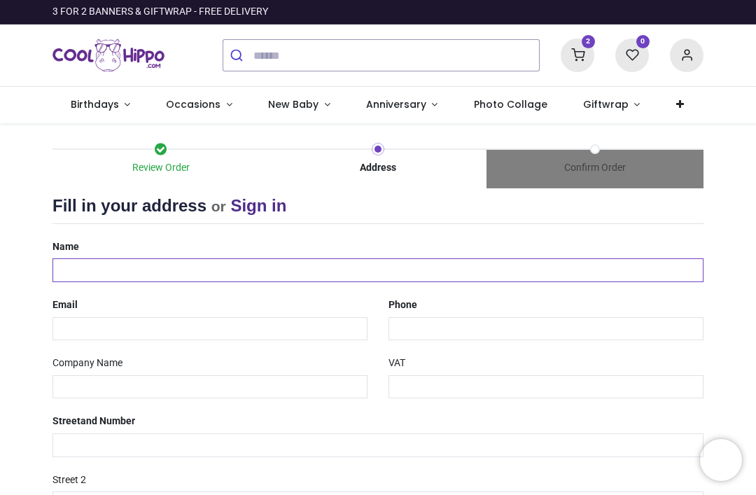
click at [326, 262] on input "text" at bounding box center [378, 270] width 651 height 24
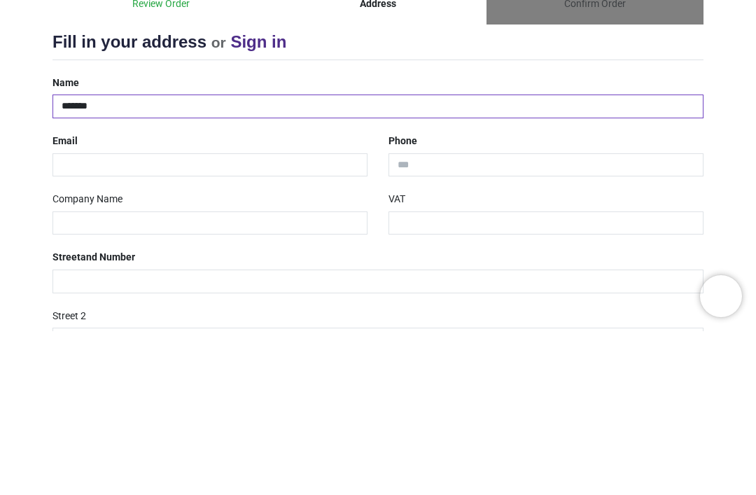
click at [330, 258] on input "*******" at bounding box center [378, 270] width 651 height 24
click at [377, 258] on input "*******" at bounding box center [378, 270] width 651 height 24
type input "**********"
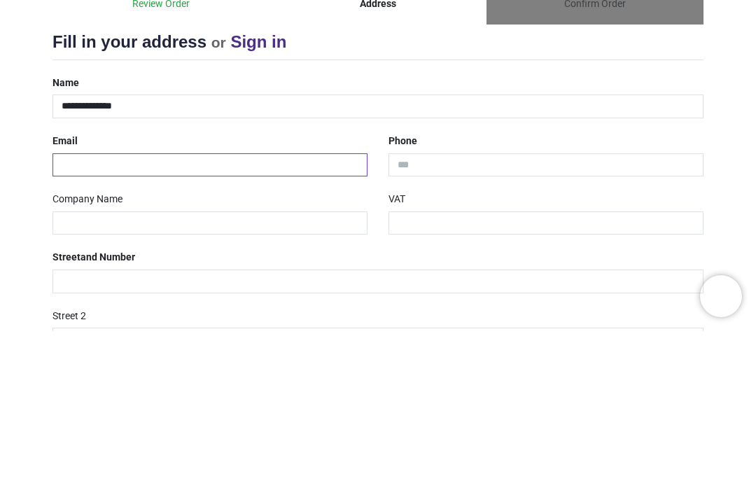
click at [109, 317] on input "email" at bounding box center [210, 329] width 315 height 24
type input "**********"
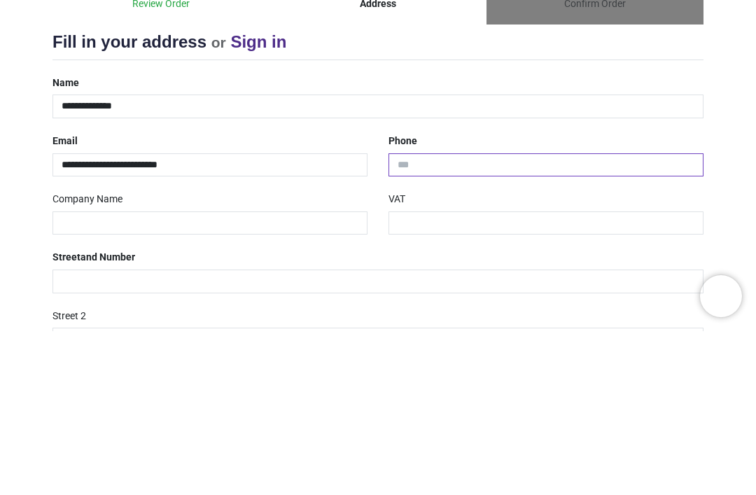
type input "**********"
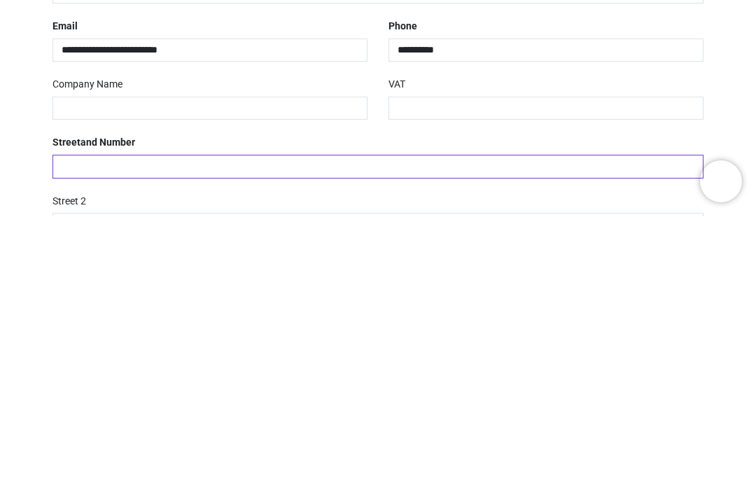
click at [76, 433] on input "text" at bounding box center [378, 445] width 651 height 24
type input "**********"
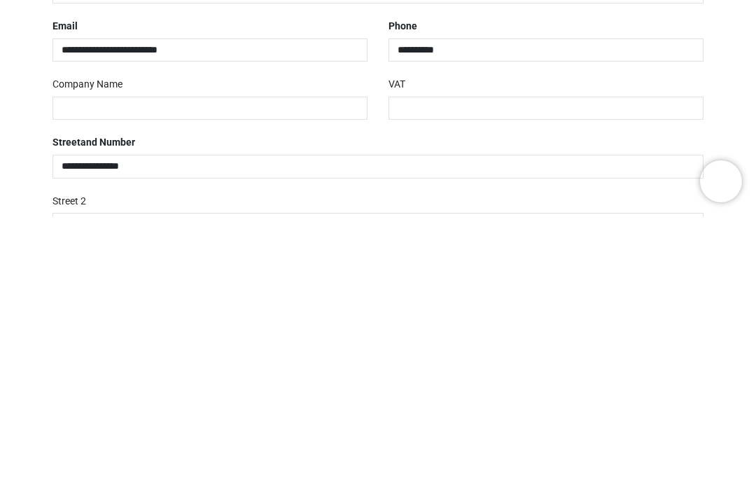
type input "******"
type input "*******"
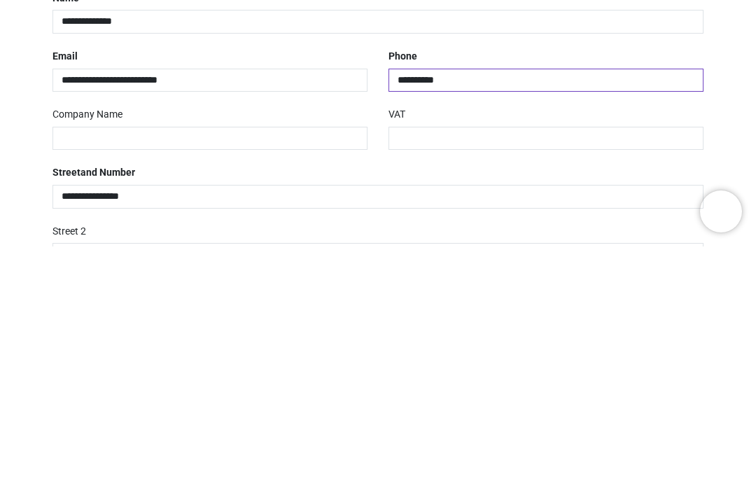
click at [391, 317] on input "**********" at bounding box center [546, 329] width 315 height 24
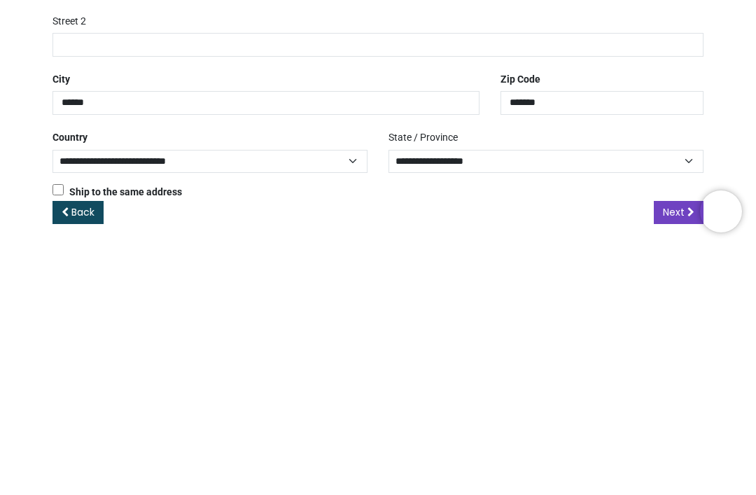
scroll to position [209, 0]
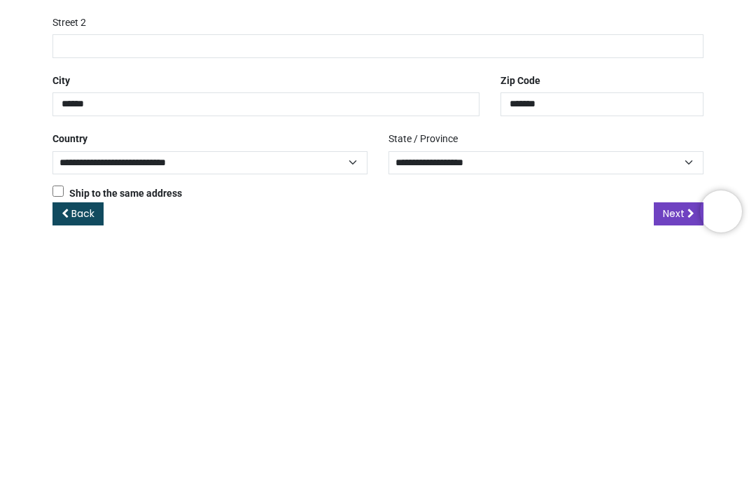
type input "**********"
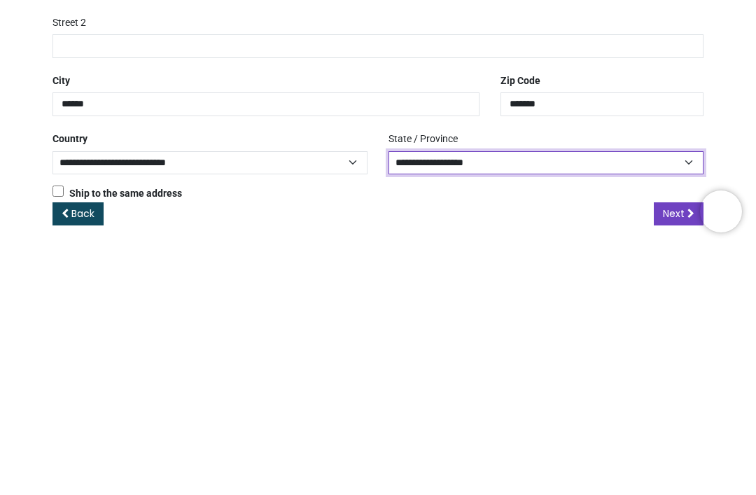
click at [553, 400] on select "**********" at bounding box center [546, 411] width 315 height 23
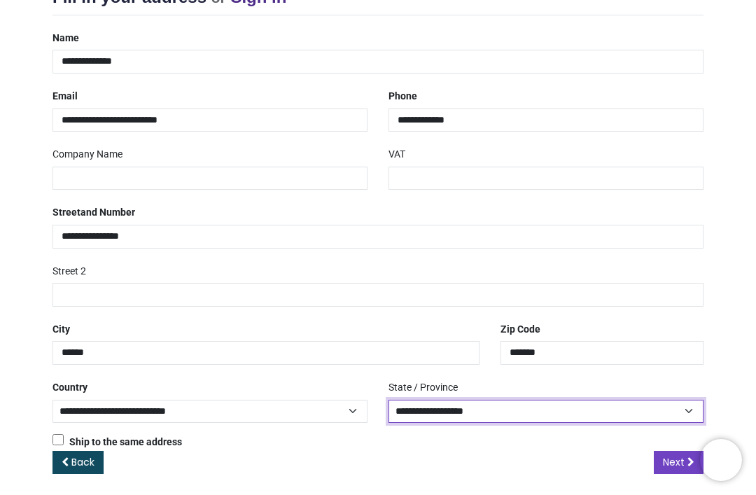
select select "***"
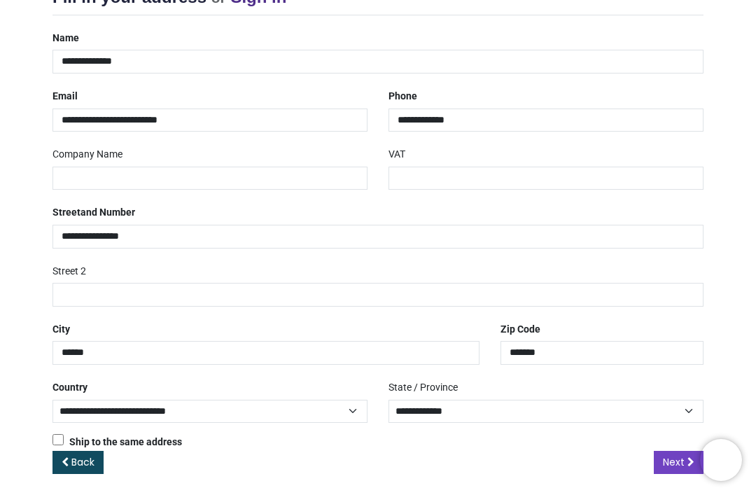
click at [676, 455] on span "Next" at bounding box center [674, 462] width 22 height 14
